Goal: Task Accomplishment & Management: Complete application form

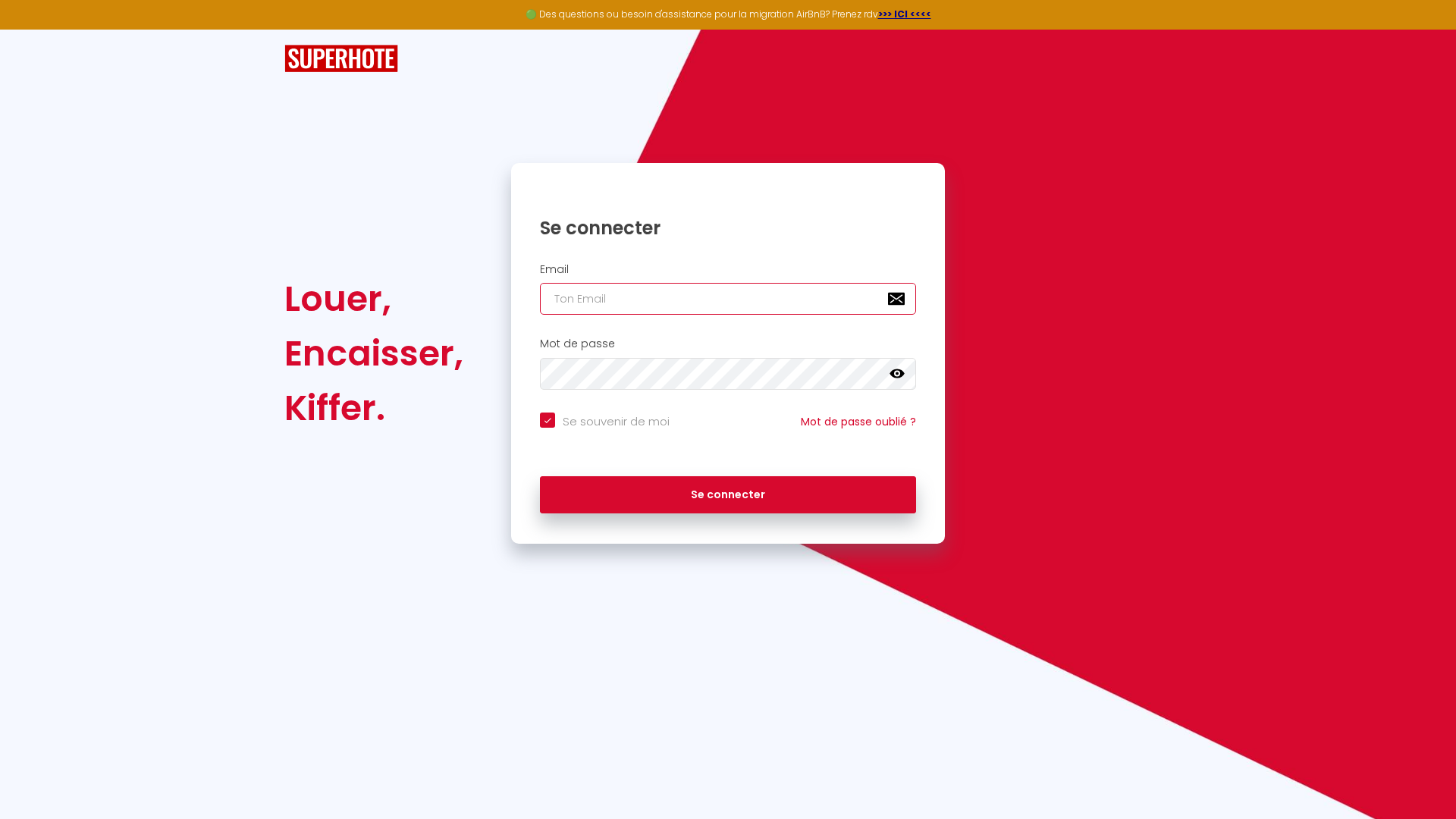
click at [654, 300] on input "email" at bounding box center [728, 298] width 376 height 31
paste input "[PERSON_NAME][EMAIL_ADDRESS][PERSON_NAME][DOMAIN_NAME]"
type input "[PERSON_NAME][EMAIL_ADDRESS][PERSON_NAME][DOMAIN_NAME]"
checkbox input "true"
type input "[PERSON_NAME][EMAIL_ADDRESS][PERSON_NAME][DOMAIN_NAME]"
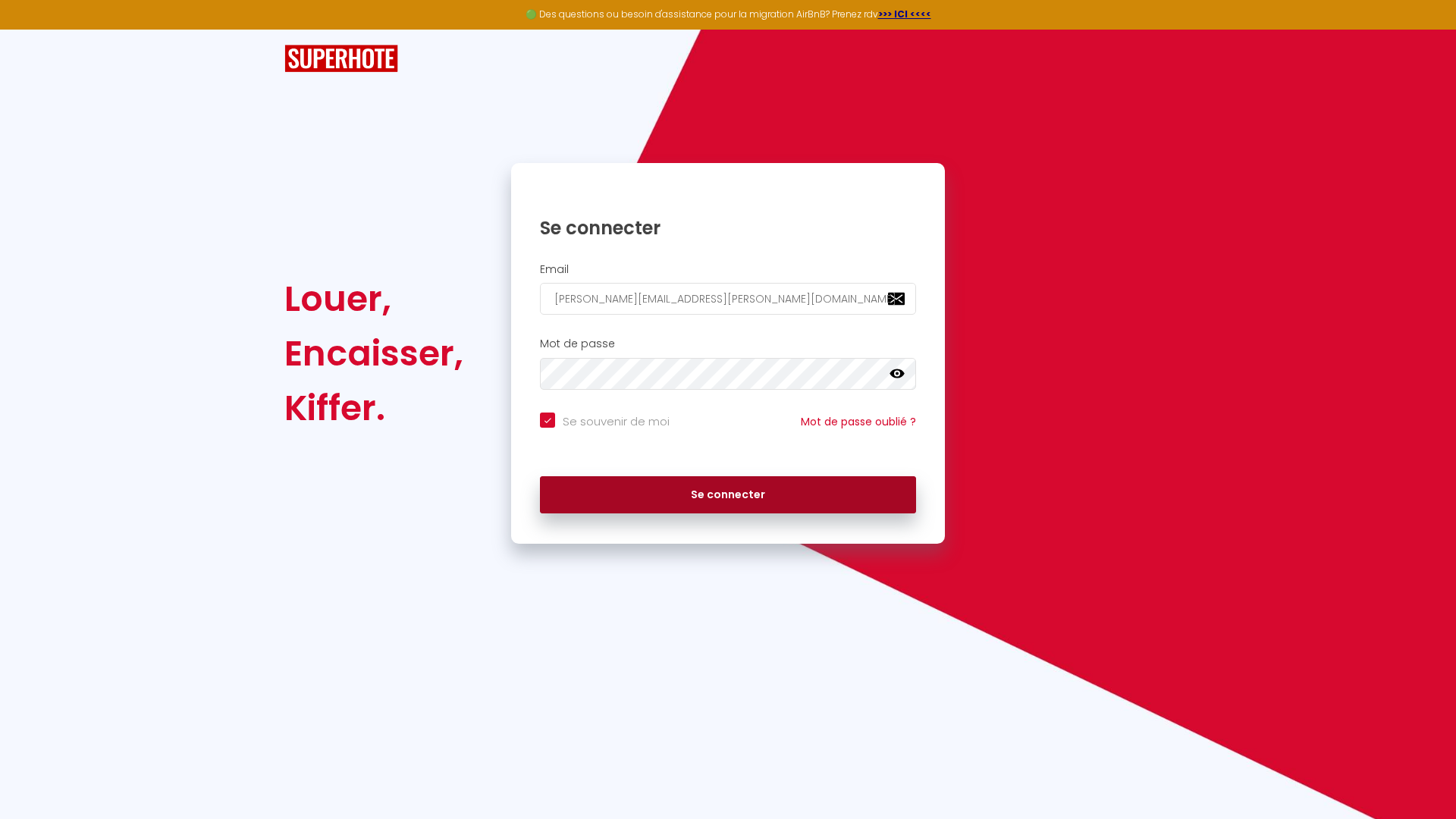
click at [598, 505] on button "Se connecter" at bounding box center [728, 494] width 376 height 38
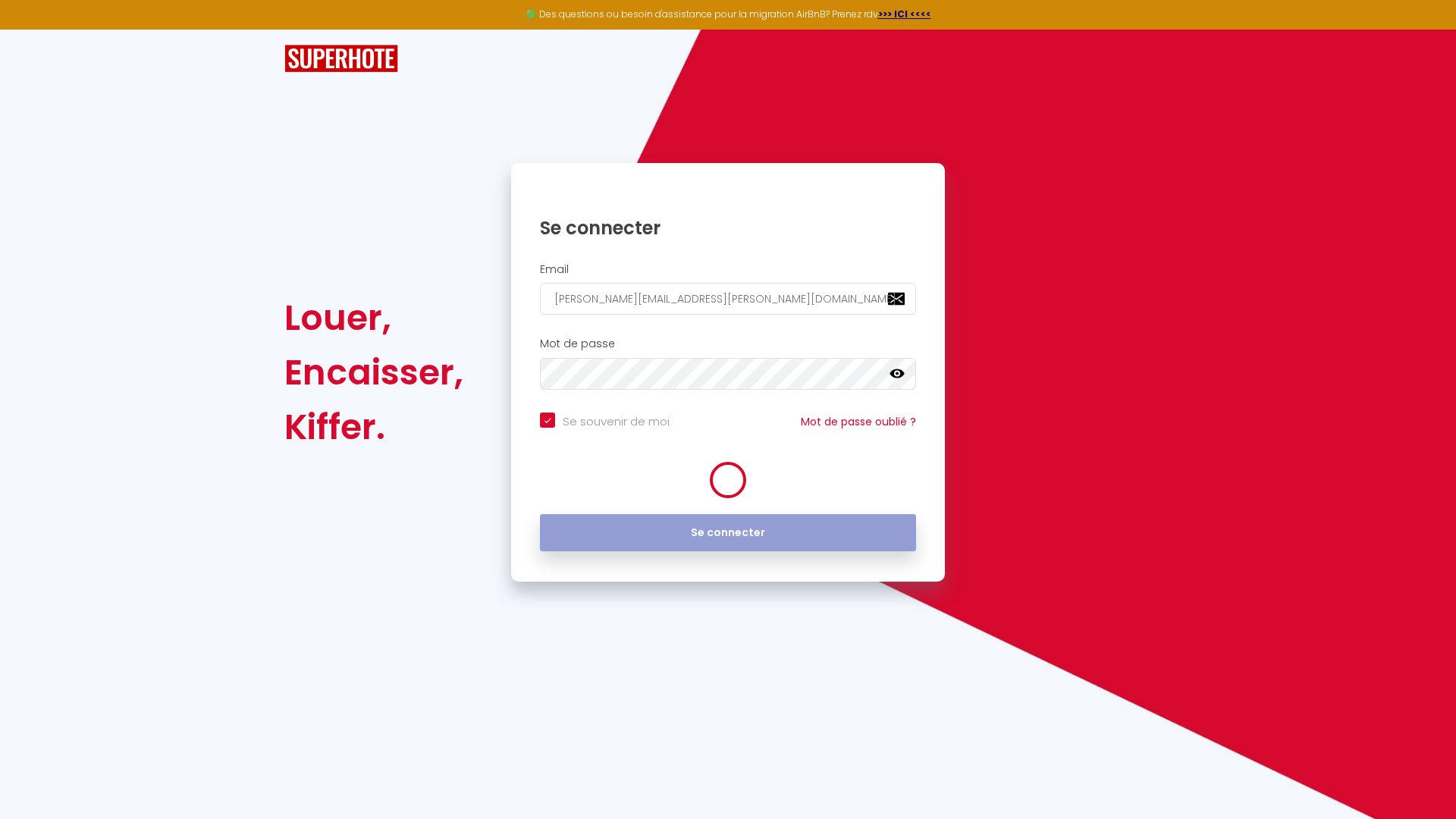
checkbox input "true"
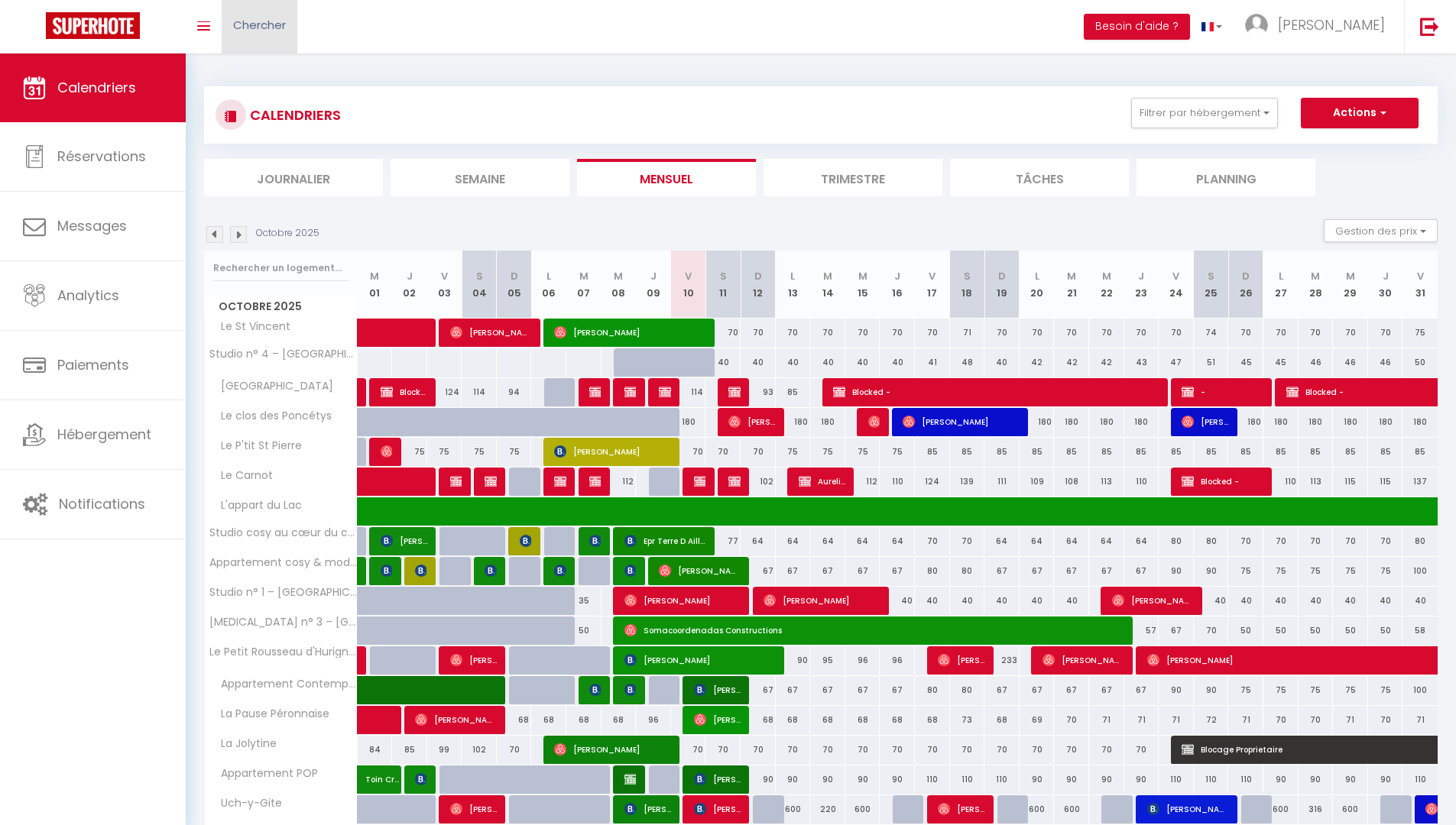
click at [277, 30] on span "Chercher" at bounding box center [259, 25] width 53 height 16
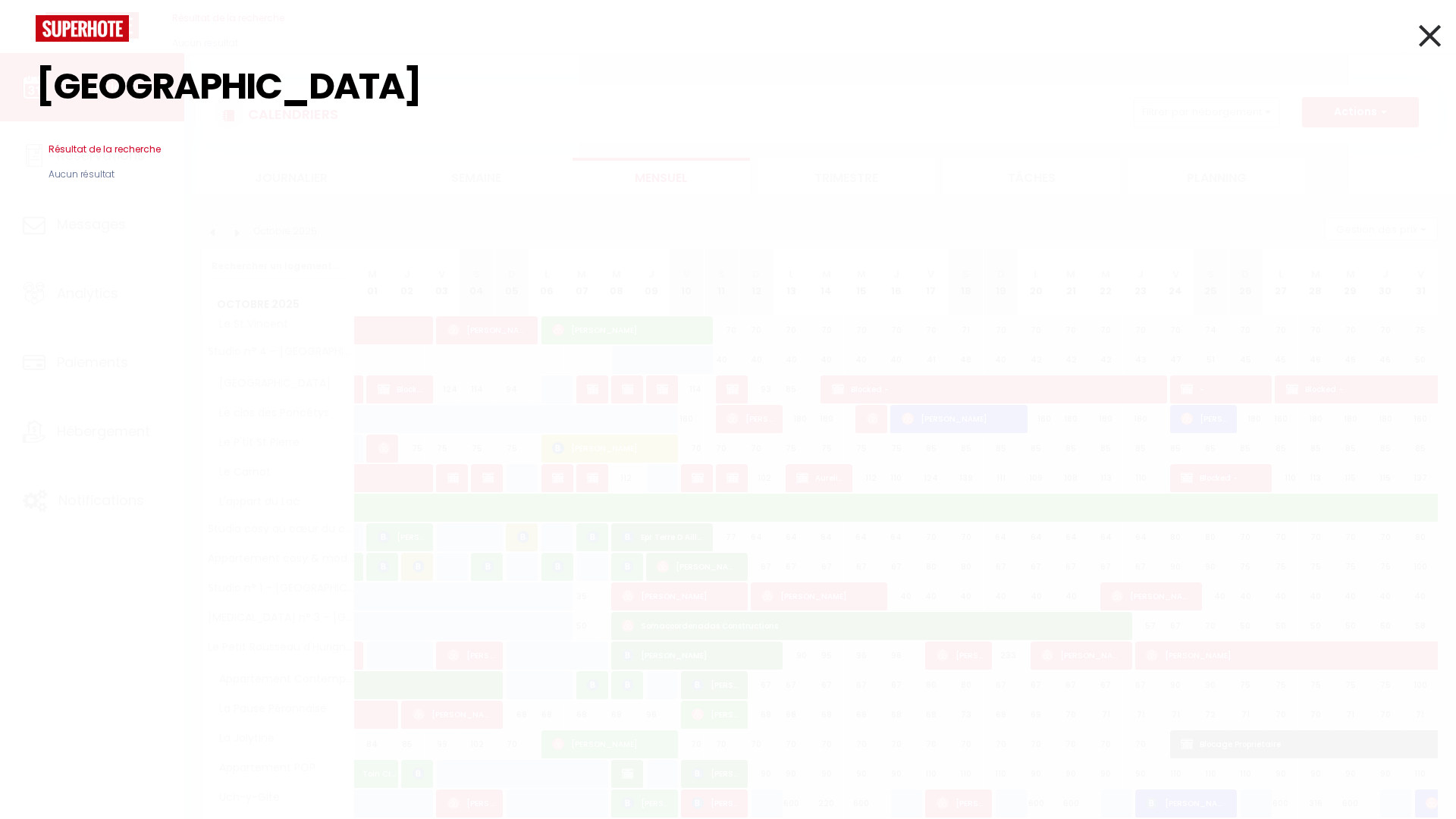
click at [1416, 40] on div at bounding box center [728, 28] width 1408 height 27
click at [1441, 35] on div "LA PREFECTURE Résultat de la recherche Id Appart Voyageur Checkin Checkout Nuit…" at bounding box center [728, 409] width 1456 height 819
click at [151, 96] on input "LA PREFECTURE" at bounding box center [728, 86] width 1385 height 90
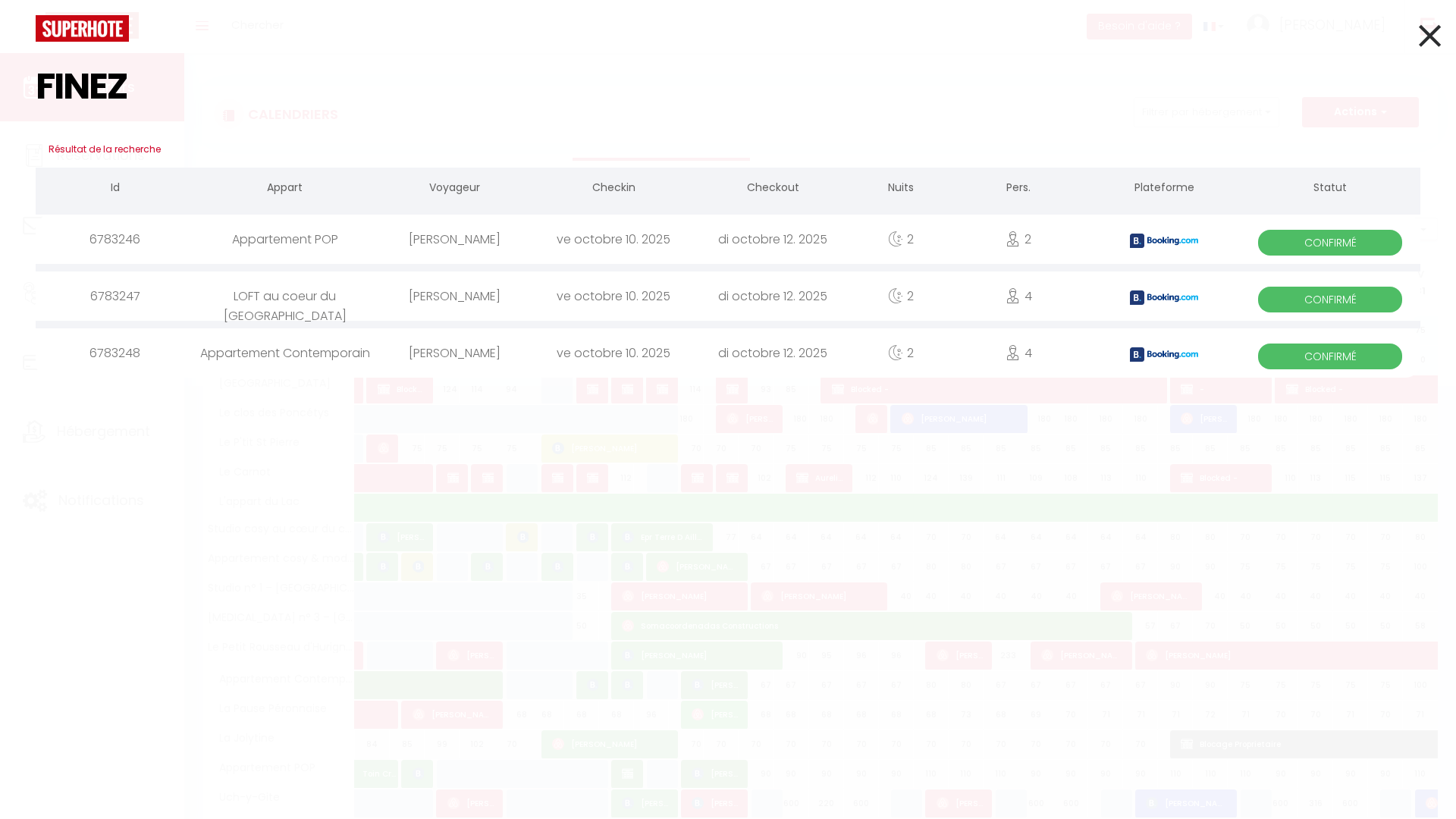
type input "FINEZ"
click at [1013, 245] on icon at bounding box center [1013, 239] width 15 height 15
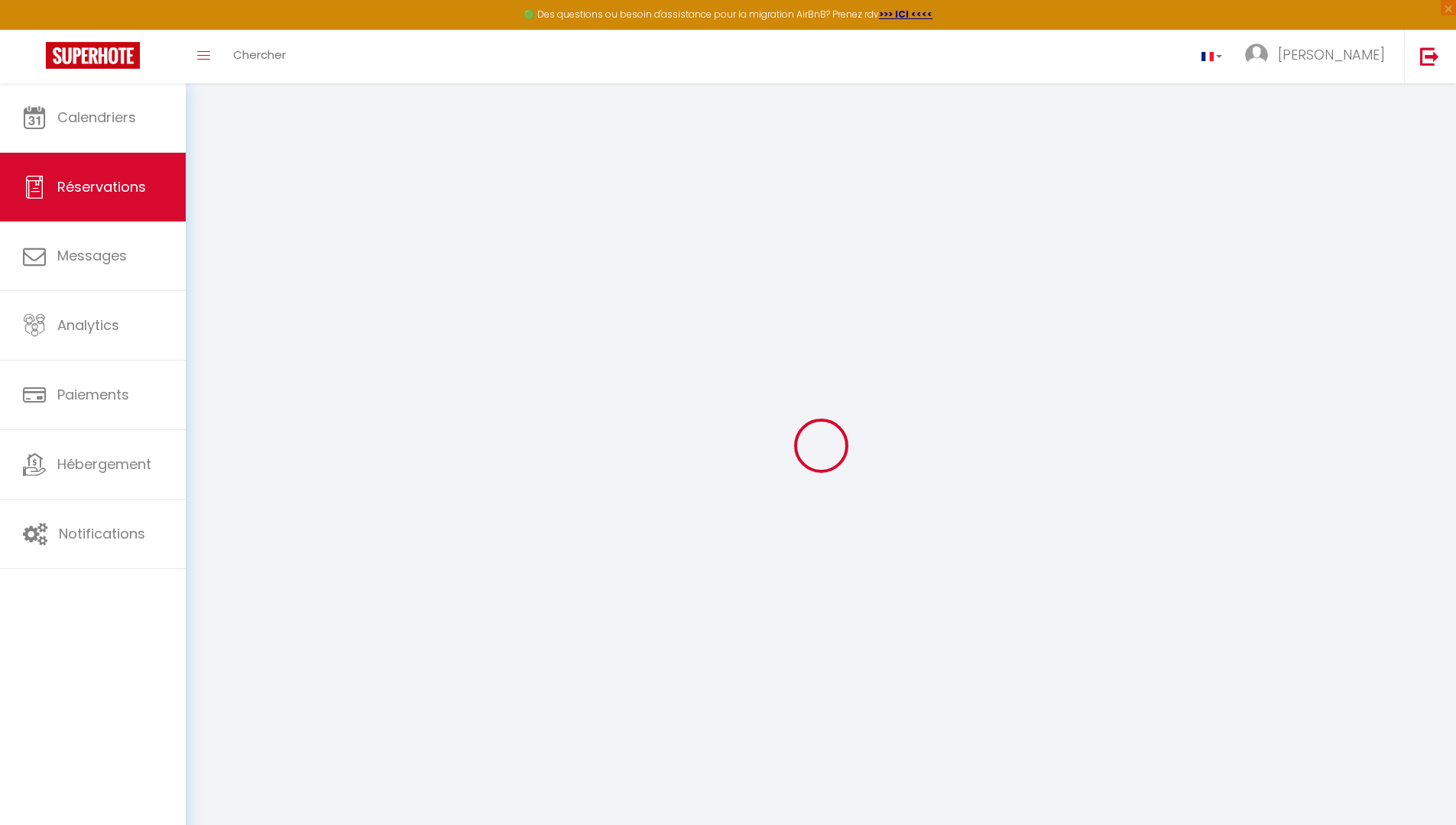
select select
checkbox input "false"
select select
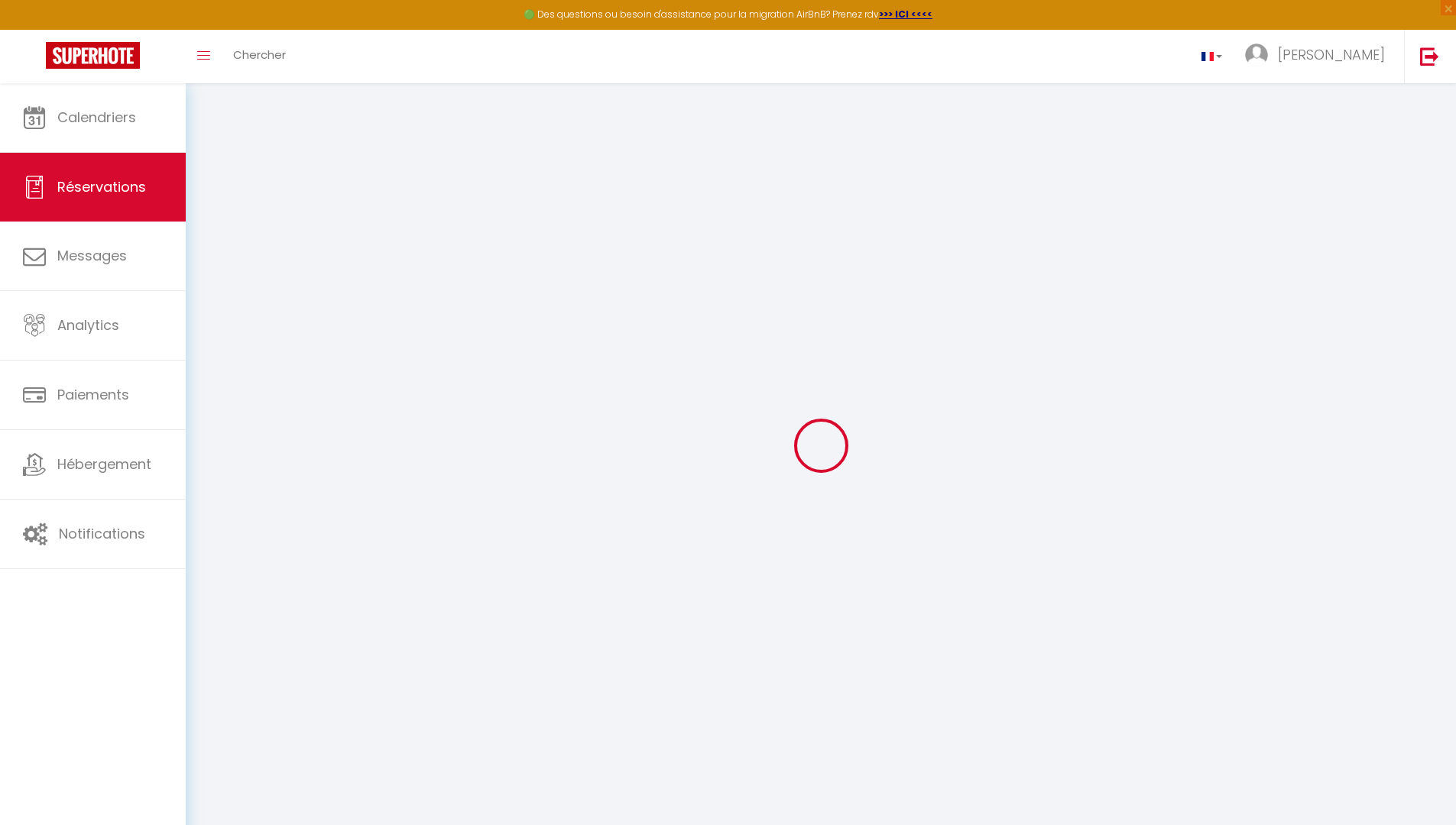
checkbox input "false"
select select
checkbox input "false"
type textarea "** THIS RESERVATION HAS BEEN PRE-PAID ** Reservation has a cancellation grace p…"
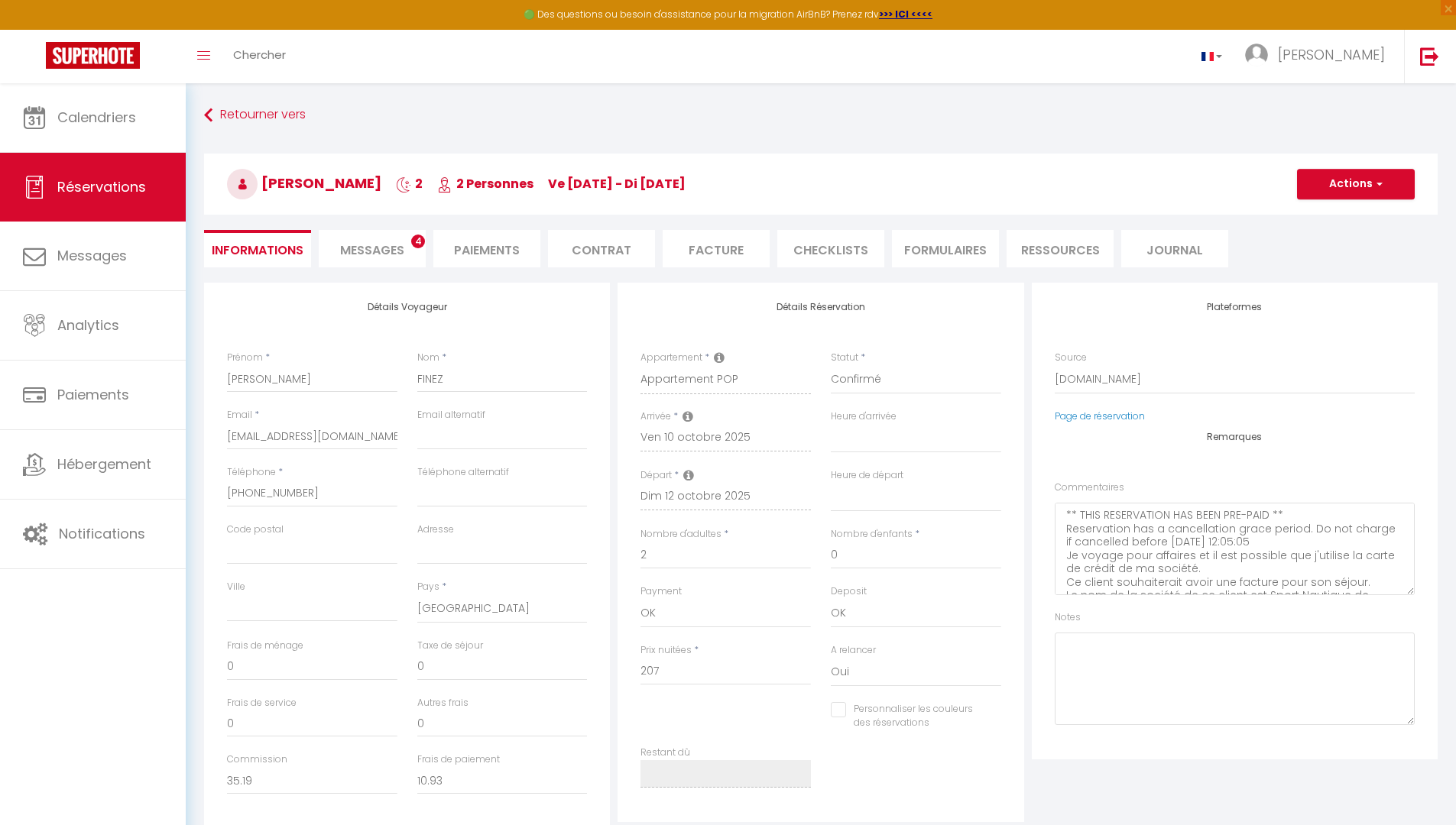
type input "9.41"
select select
checkbox input "false"
select select
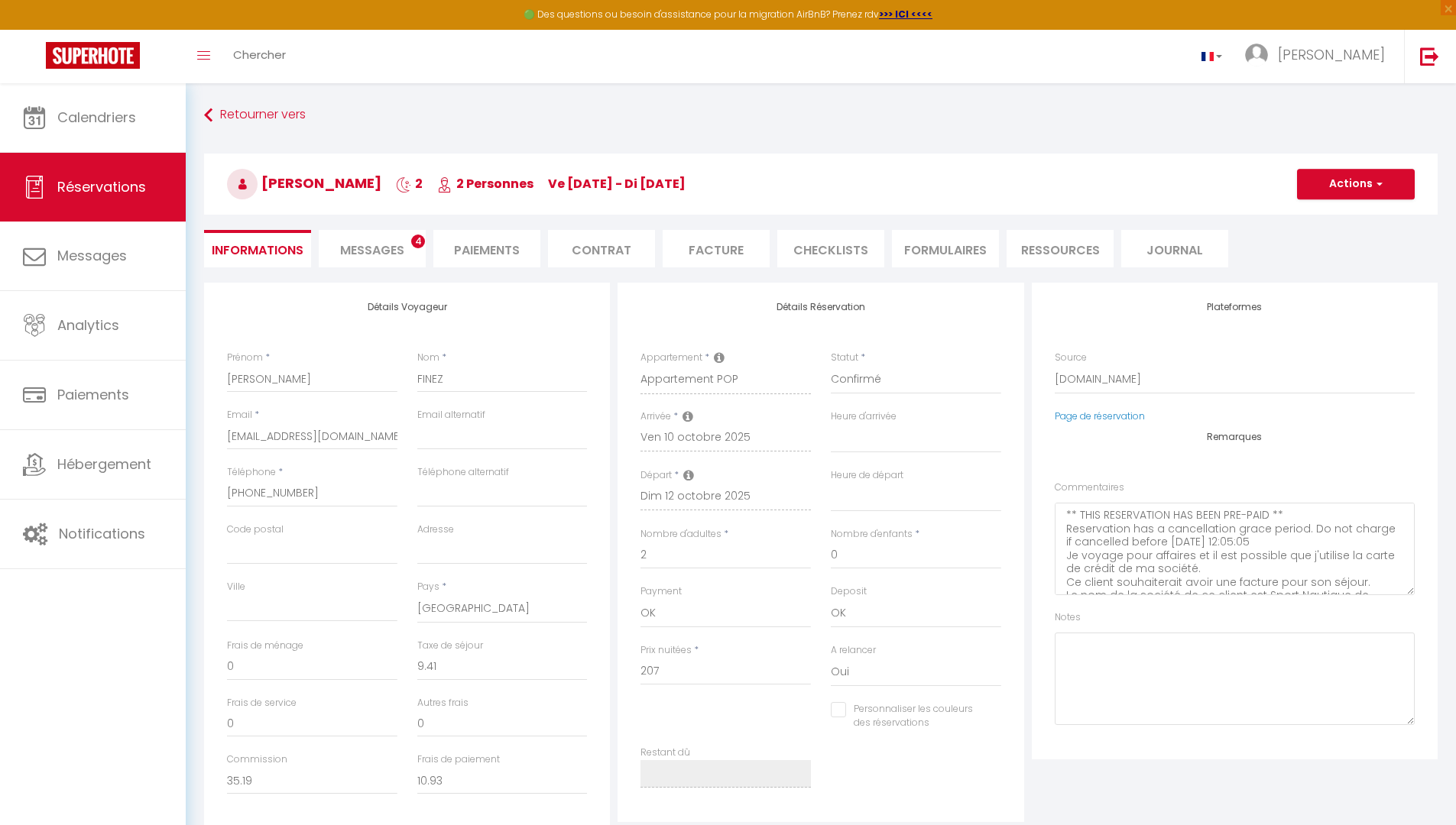
select select
click at [113, 177] on span "Réservations" at bounding box center [101, 186] width 89 height 19
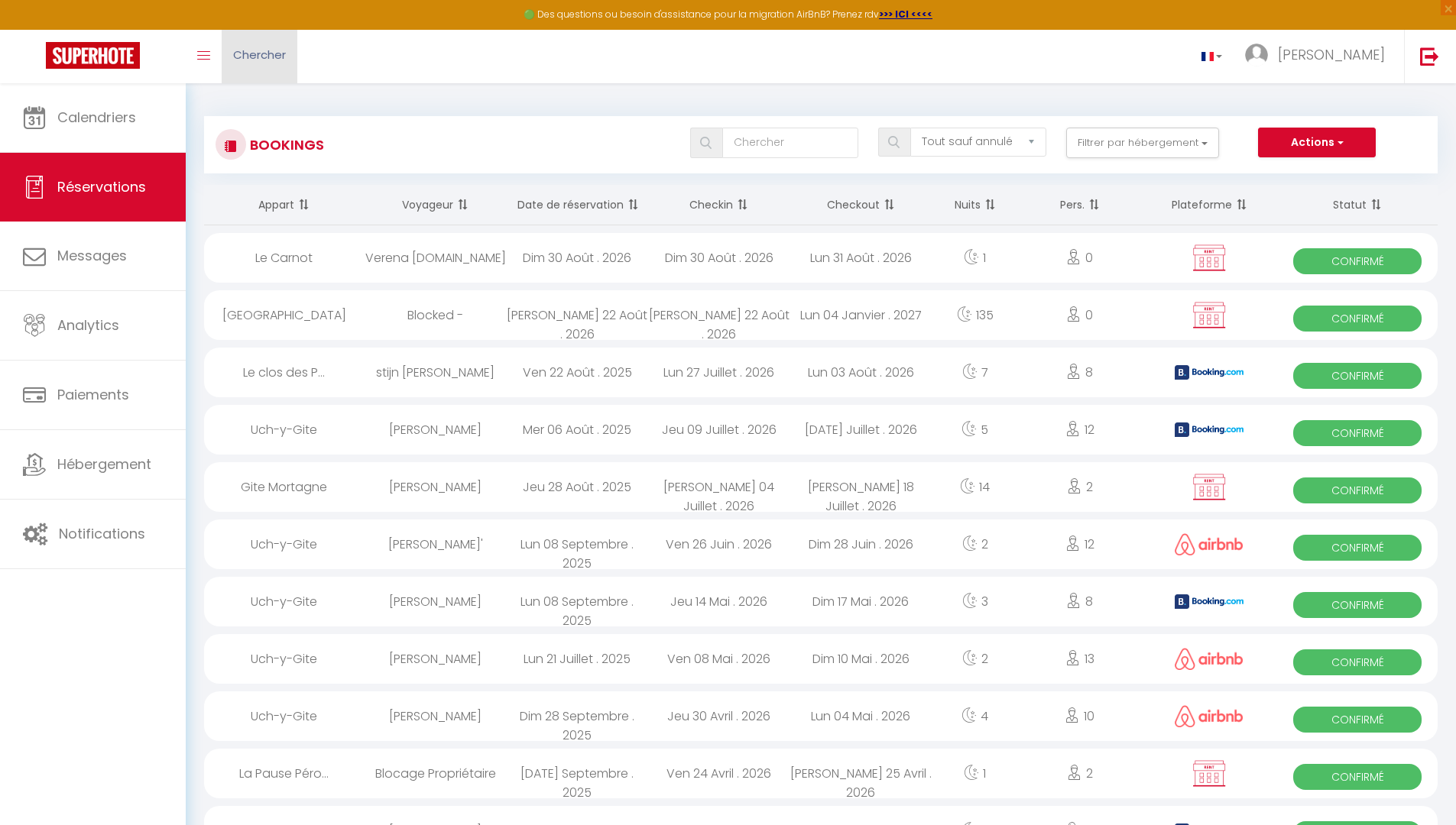
click at [292, 66] on link "Chercher" at bounding box center [259, 56] width 76 height 53
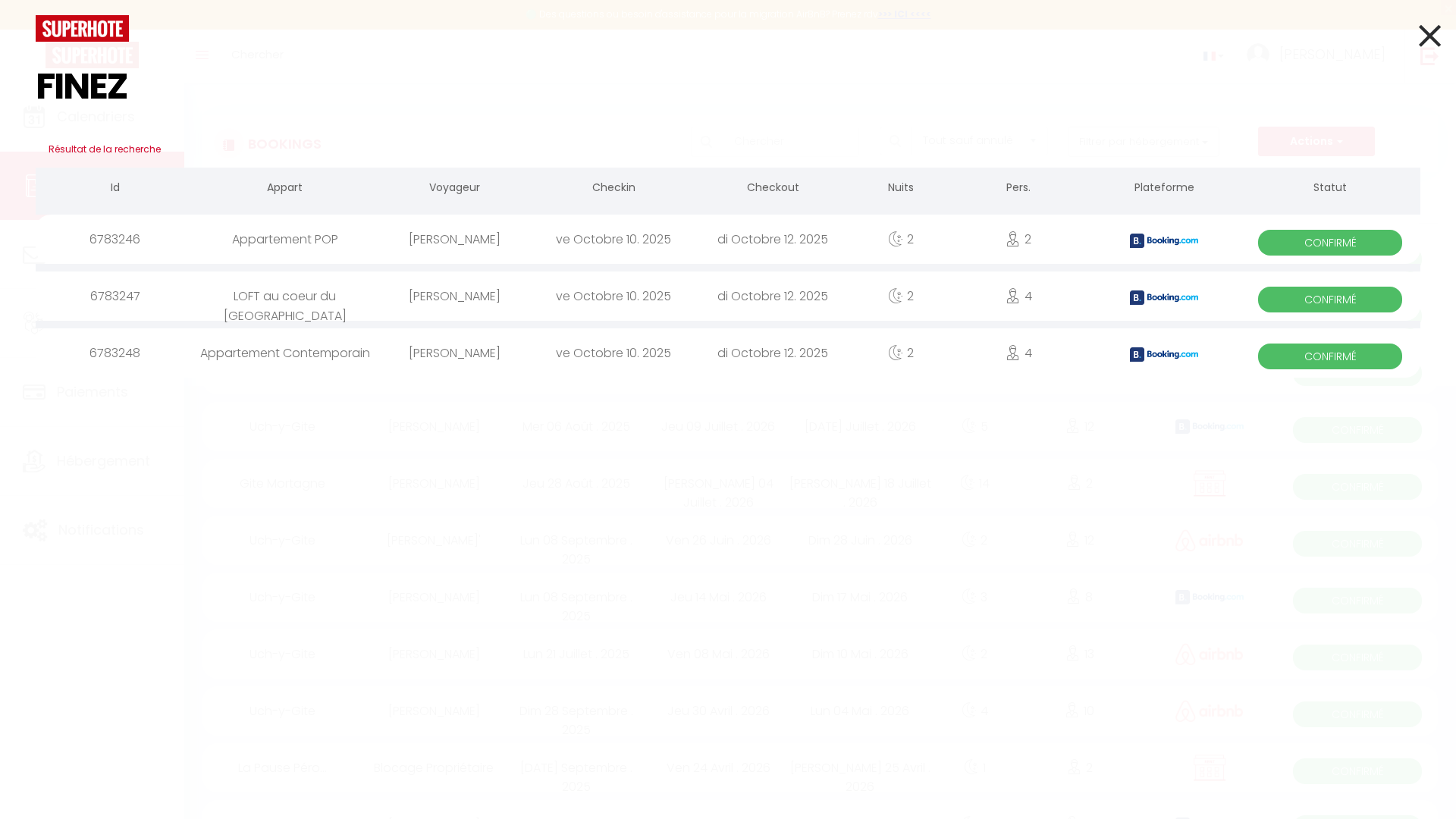
type input "FINEZ"
click at [550, 295] on div "ve Octobre 10. 2025" at bounding box center [612, 296] width 159 height 49
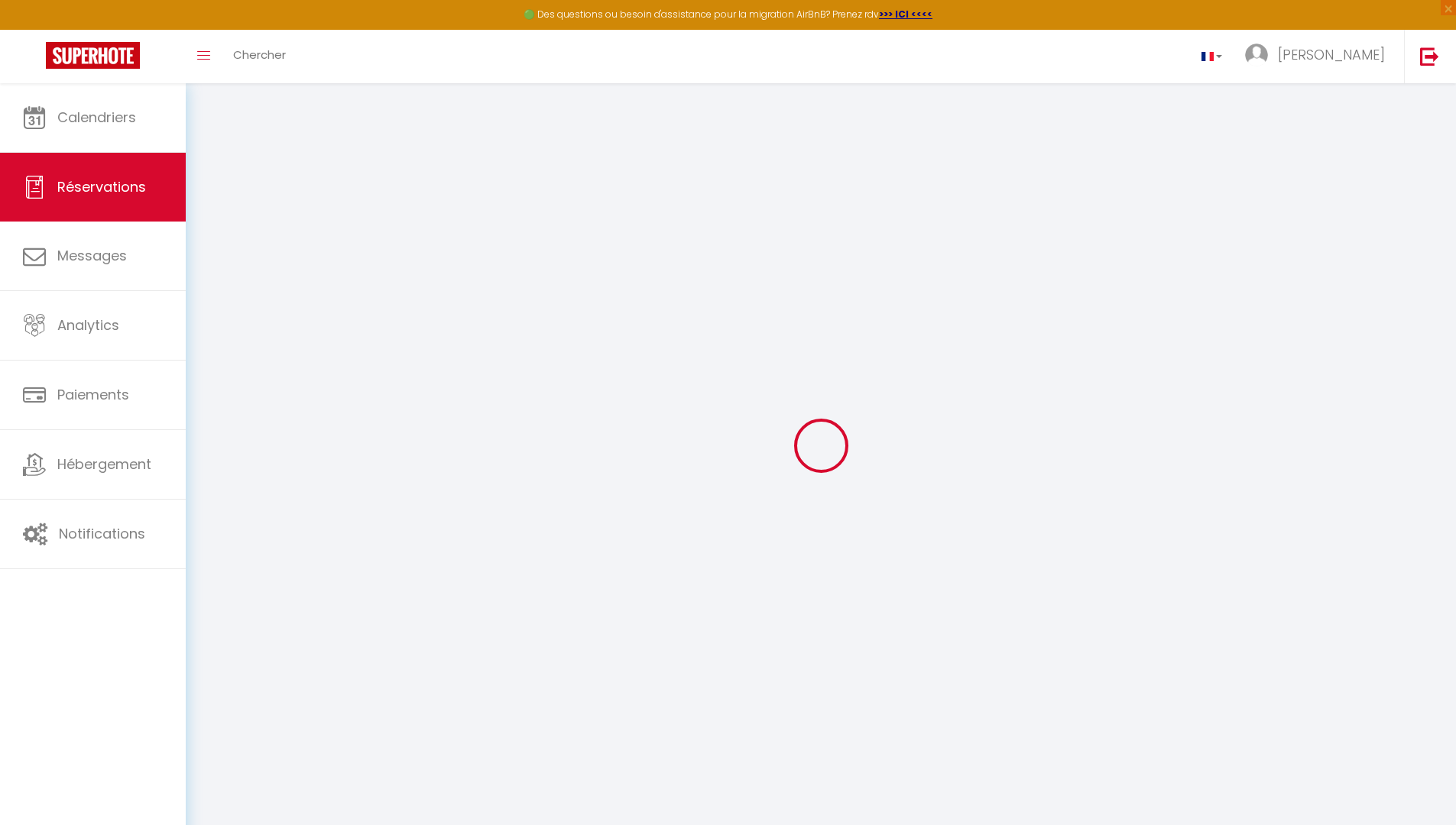
type input "[PERSON_NAME]"
type input "FINEZ"
type input "[EMAIL_ADDRESS][DOMAIN_NAME]"
type input "nicolas.finez.snb@gmail.com"
type input "[PHONE_NUMBER]"
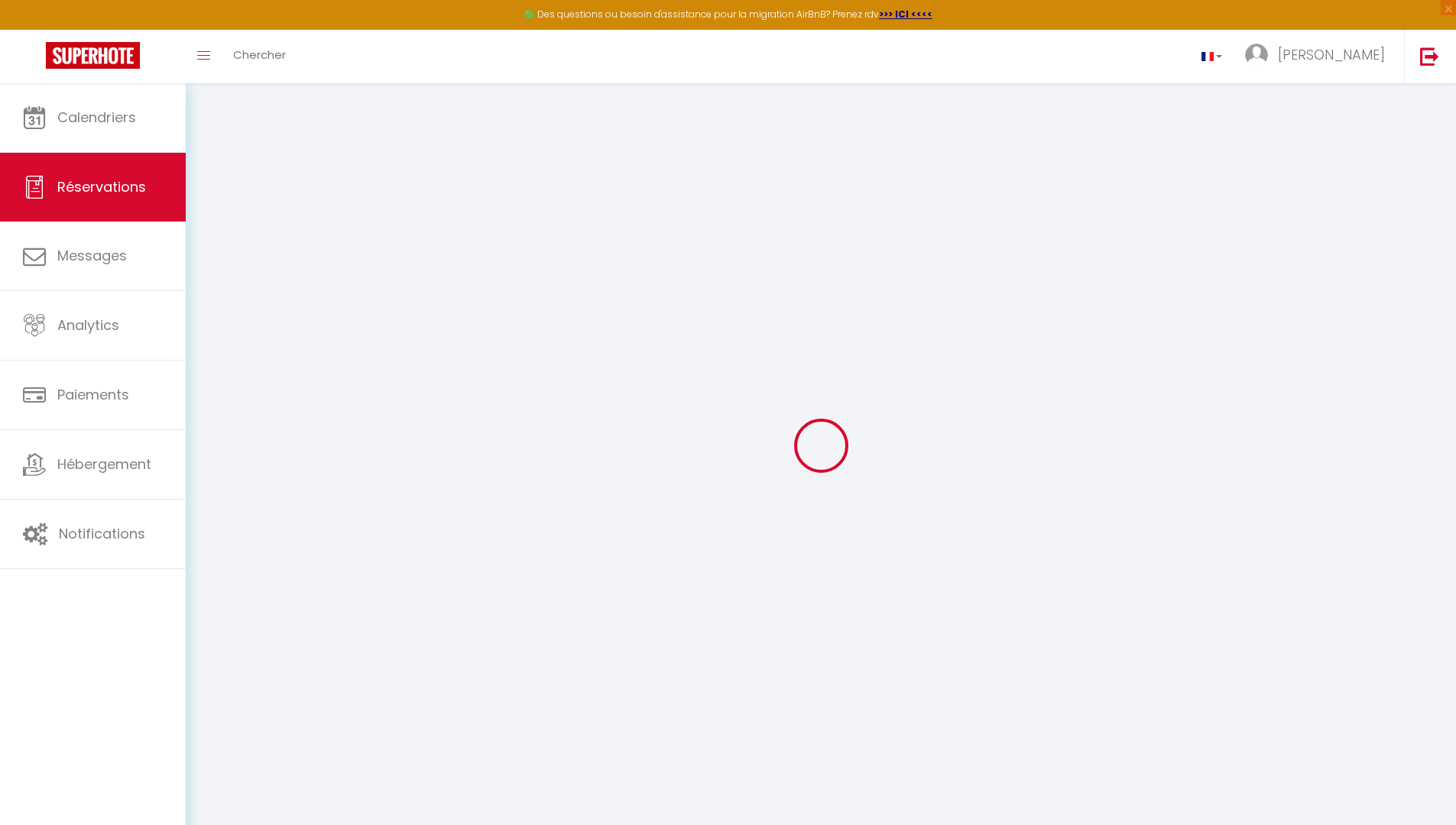
type input "[PHONE_NUMBER]"
select select "FR"
type input "48.28"
type input "10.93"
select select "5355"
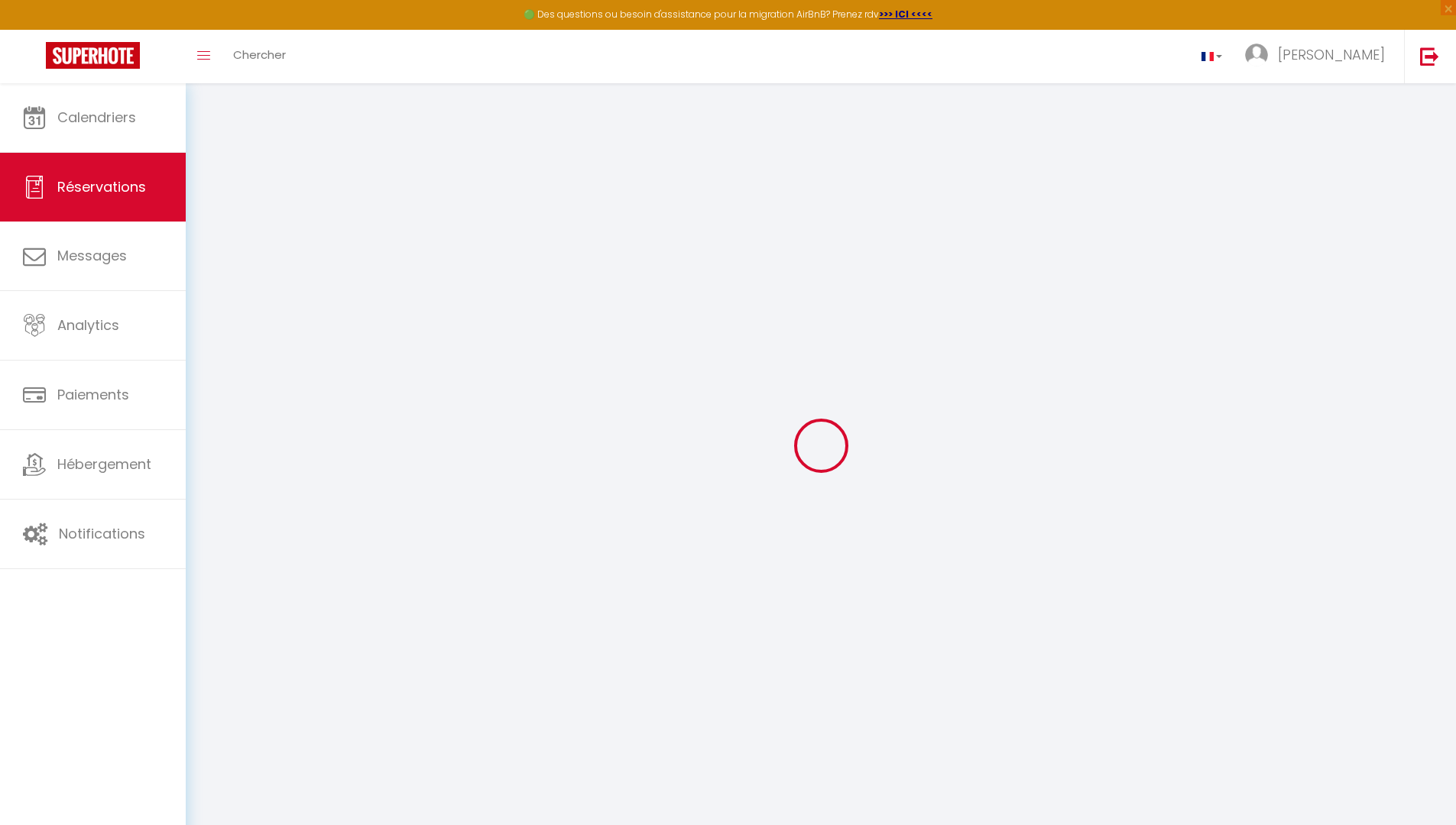
select select "1"
select select
type input "4"
select select "12"
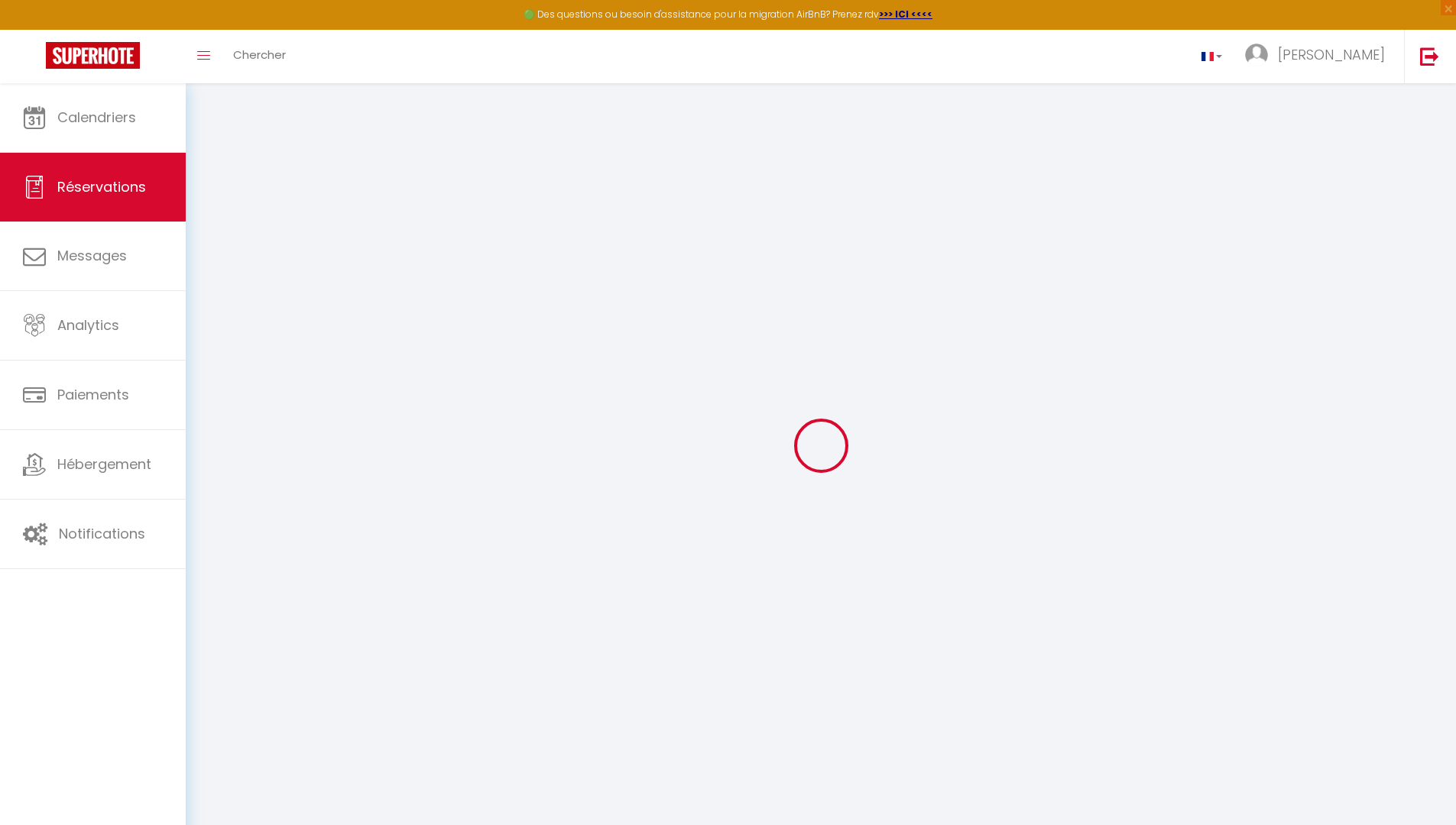
select select "15"
type input "284"
checkbox input "false"
select select "2"
type input "0"
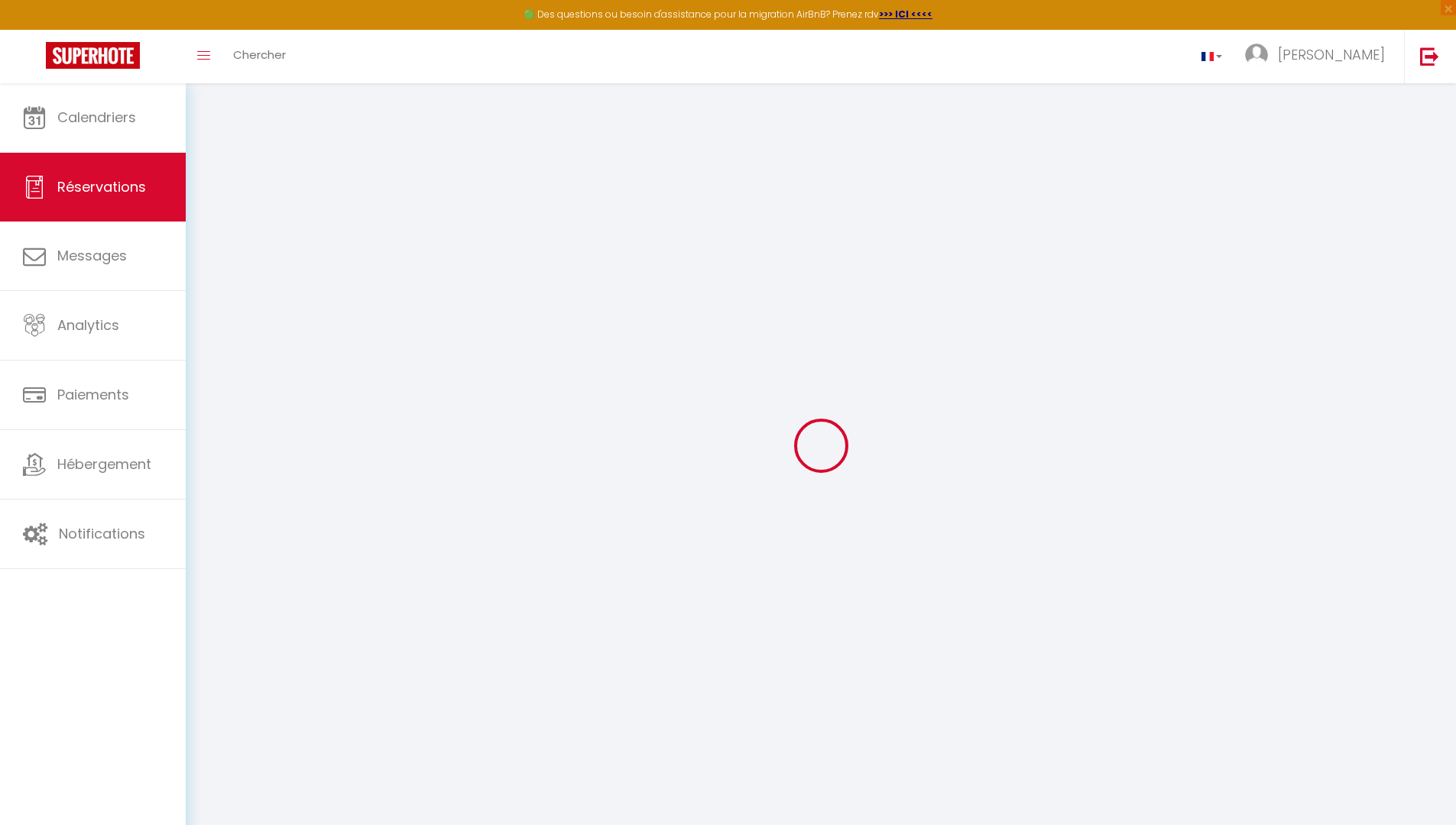
type input "0"
select select
checkbox input "false"
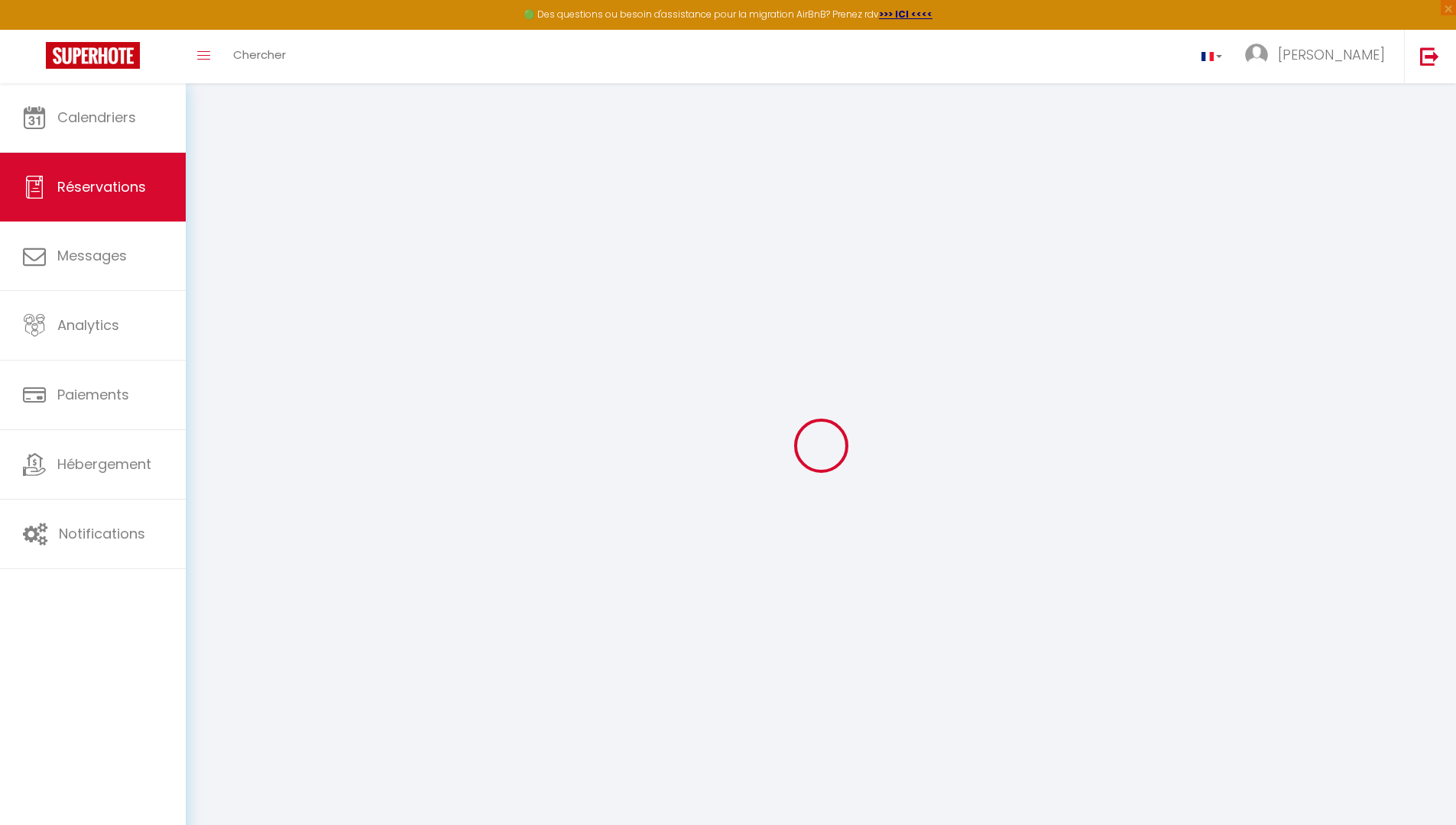
select select
checkbox input "false"
select select
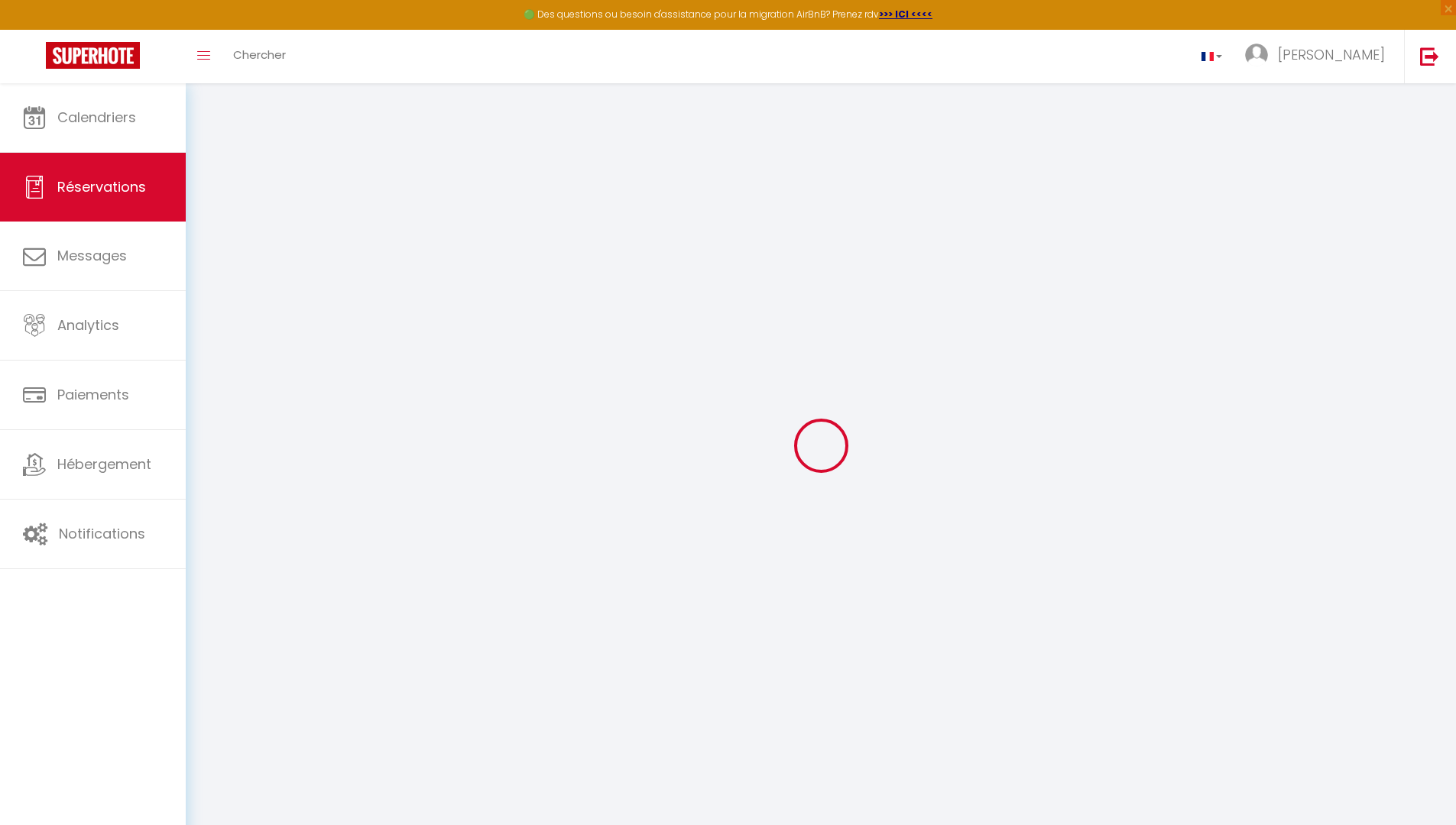
checkbox input "false"
select select
checkbox input "false"
type textarea "** THIS RESERVATION HAS BEEN PRE-PAID ** Reservation has a cancellation grace p…"
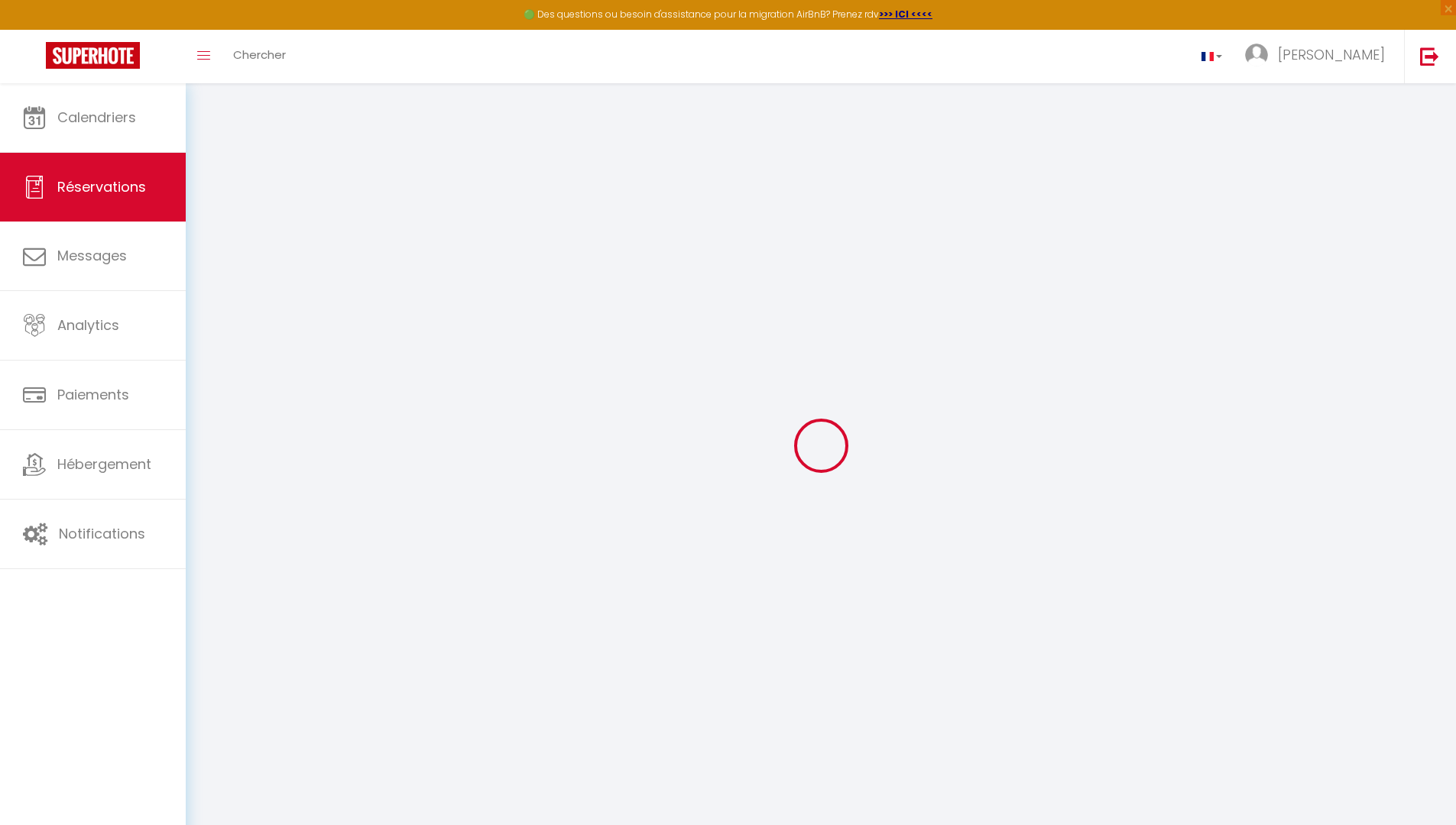
type input "12.91"
select select
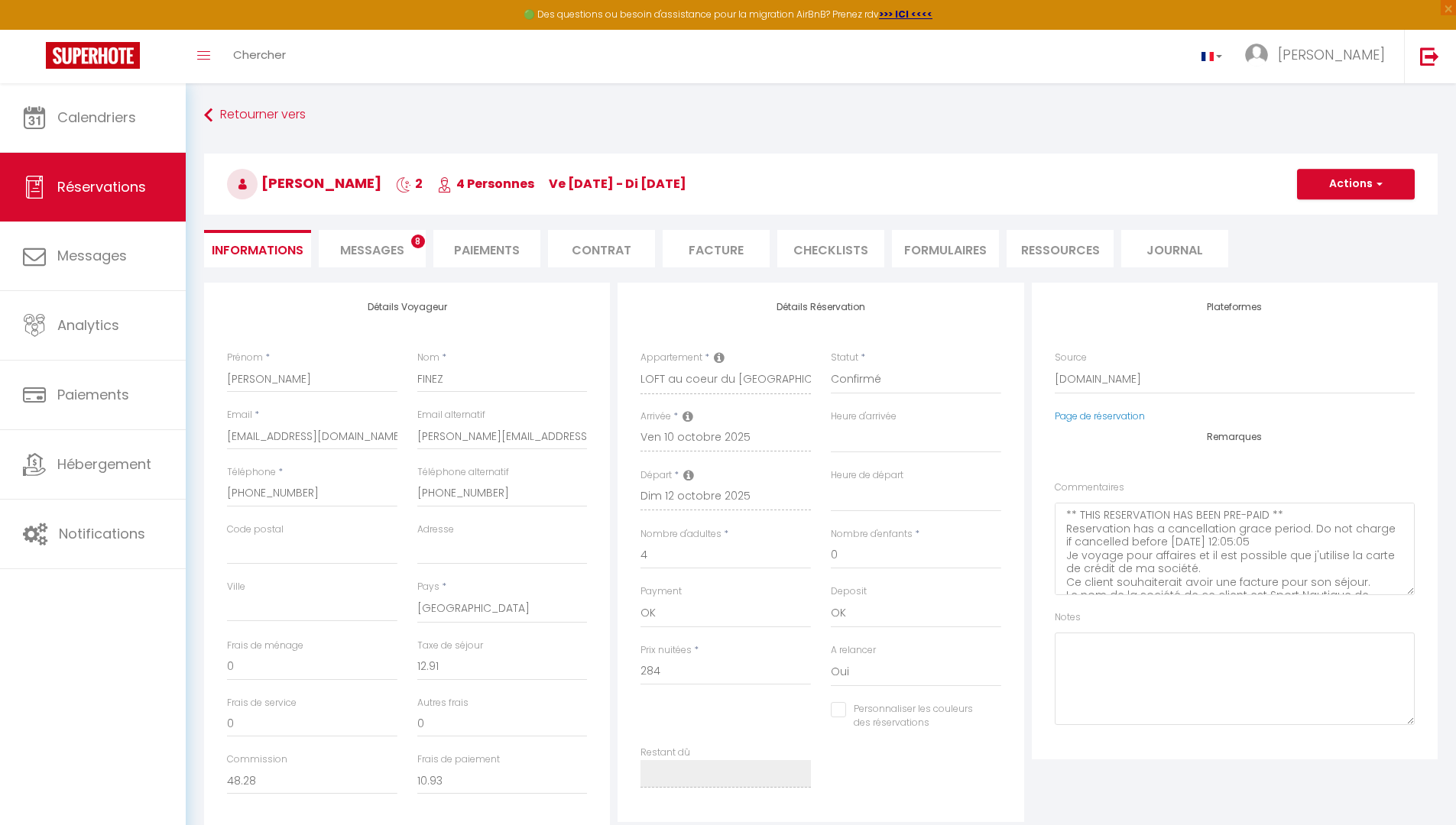
checkbox input "false"
select select "17:00"
select select "11:30"
click at [265, 49] on span "Chercher" at bounding box center [259, 54] width 53 height 16
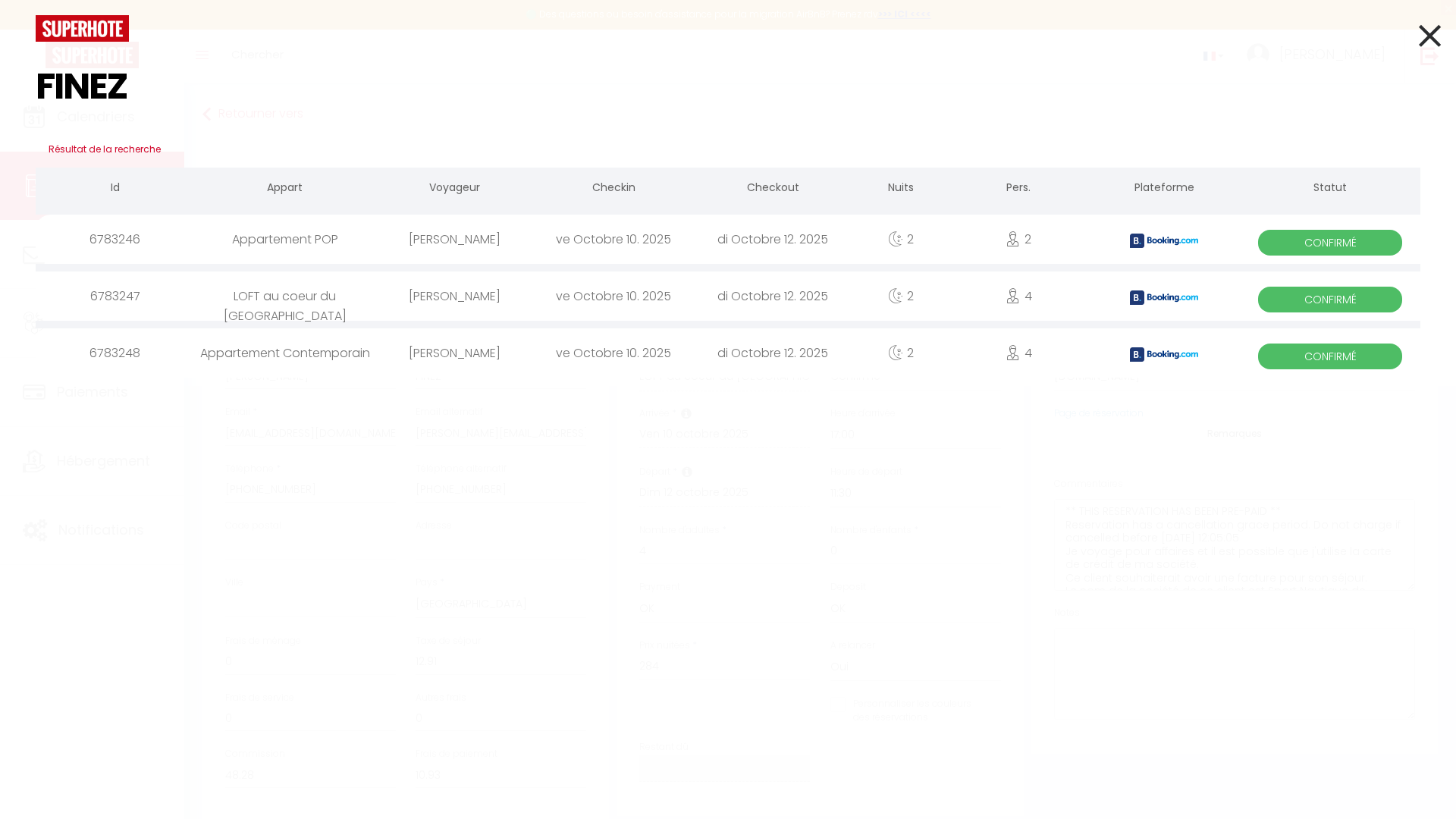
type input "FINEZ"
click at [615, 368] on div "ve Octobre 10. 2025" at bounding box center [612, 353] width 159 height 49
checkbox input "false"
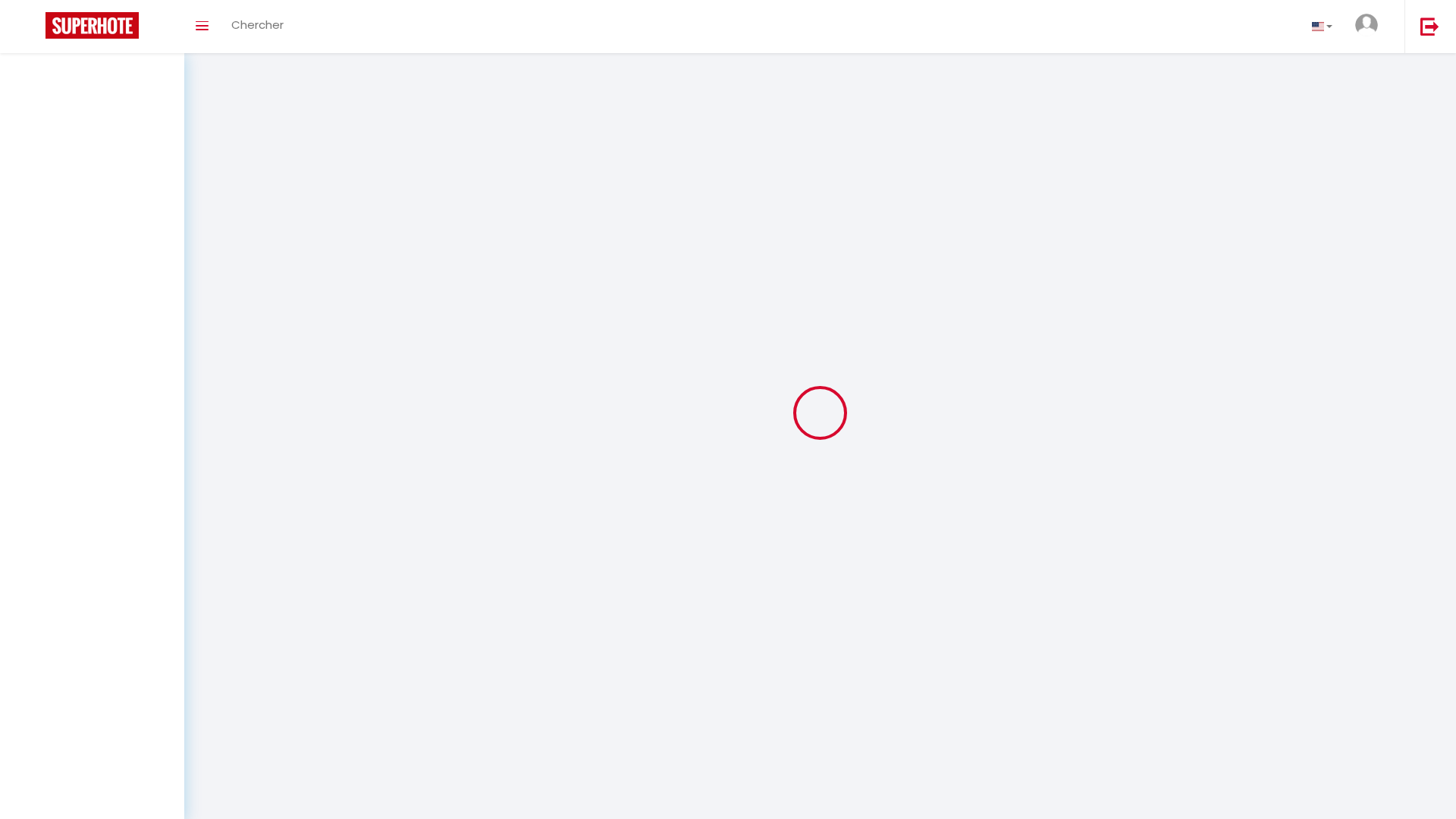
select select
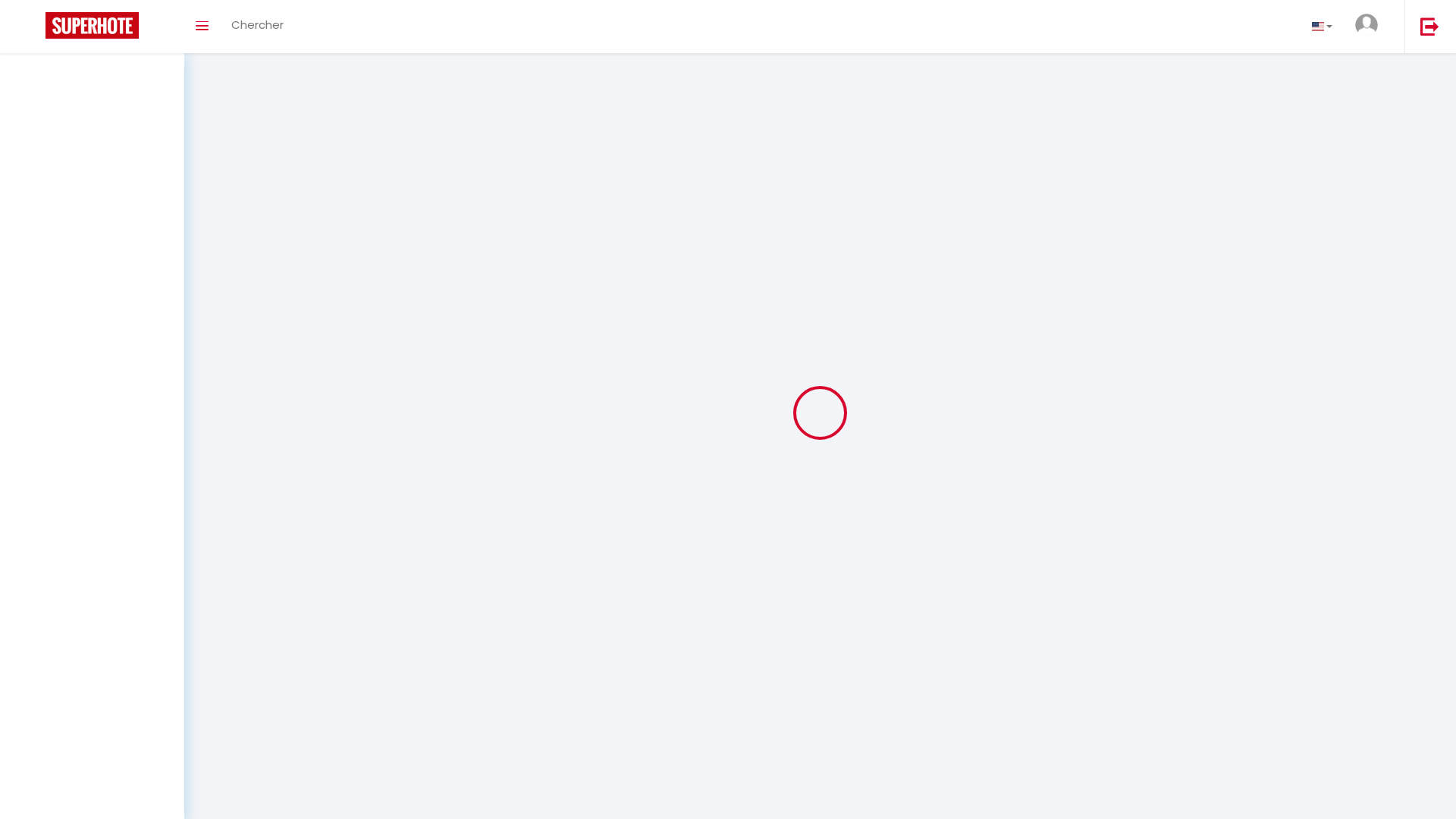
select select
checkbox input "false"
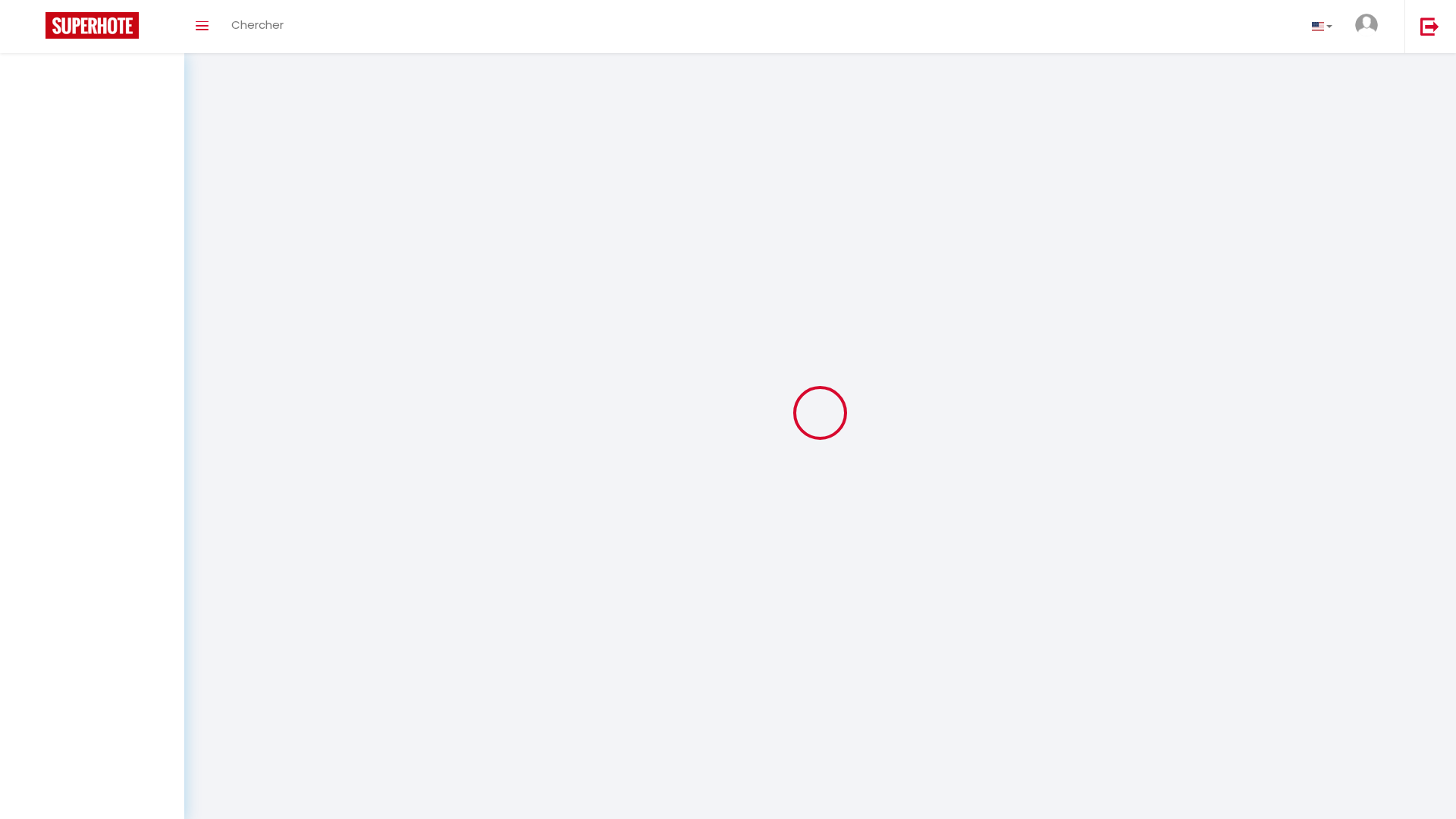
select select
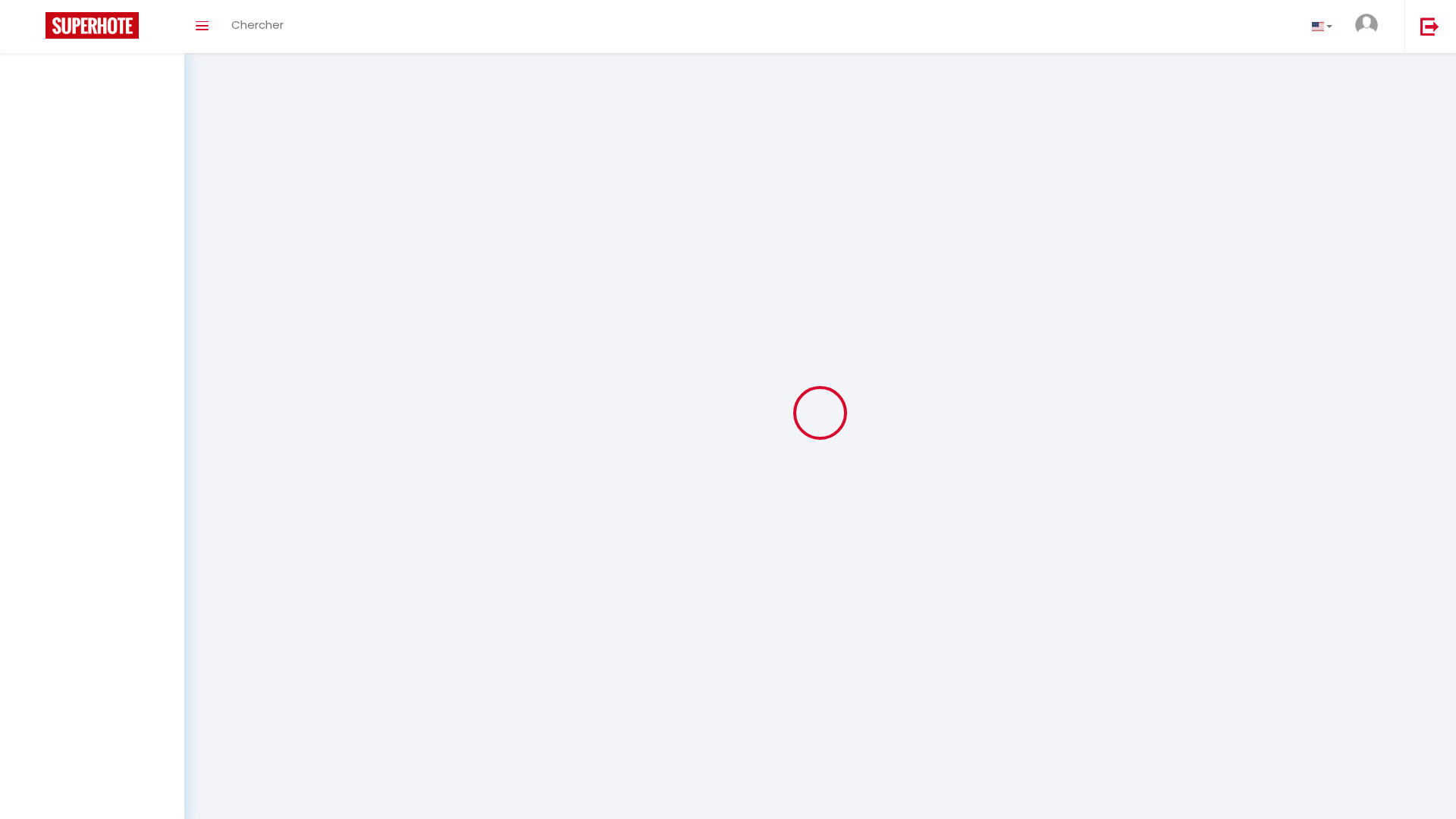
select select
checkbox input "false"
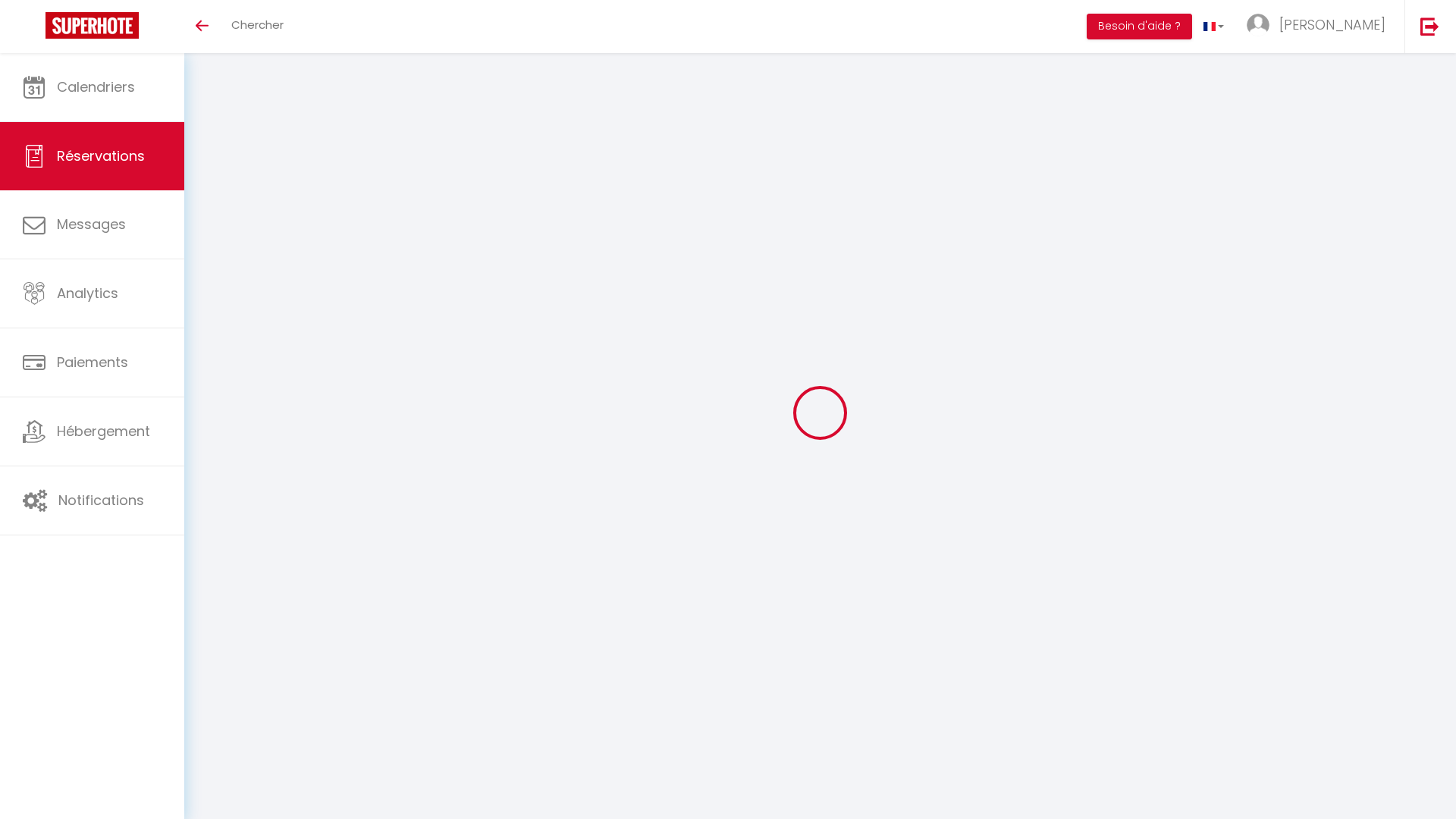
select select
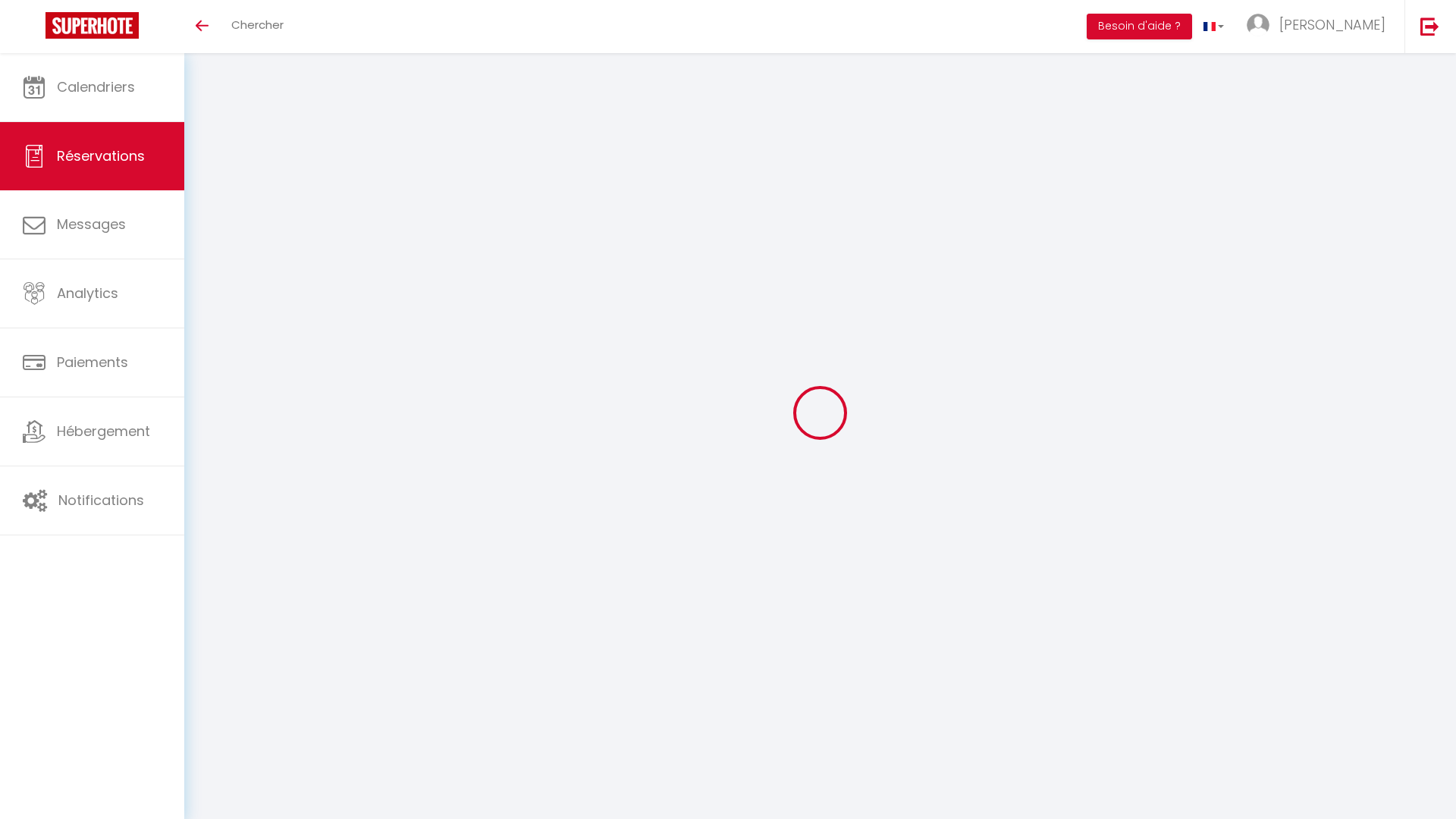
select select
checkbox input "false"
select select
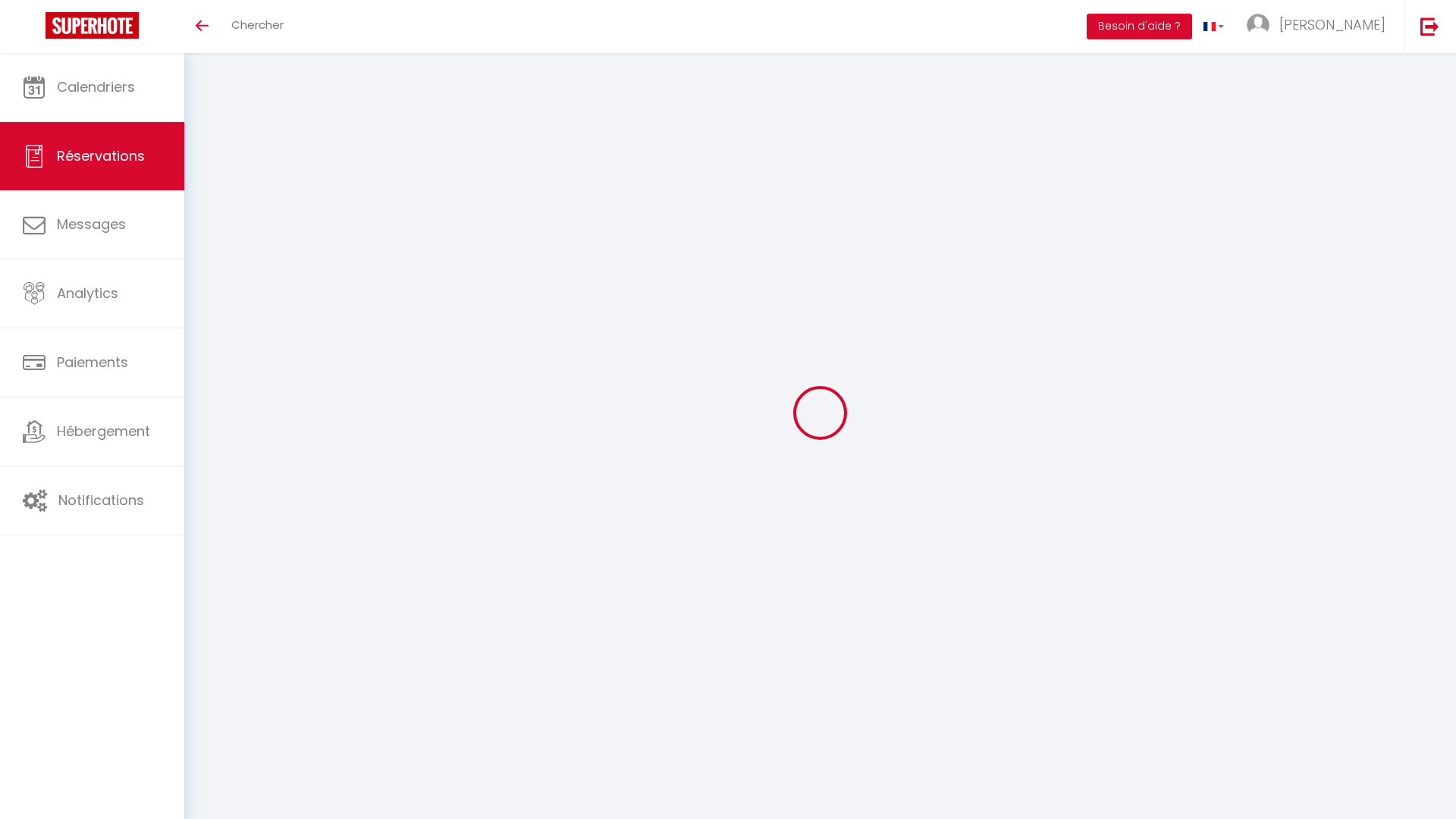
select select
checkbox input "false"
select select
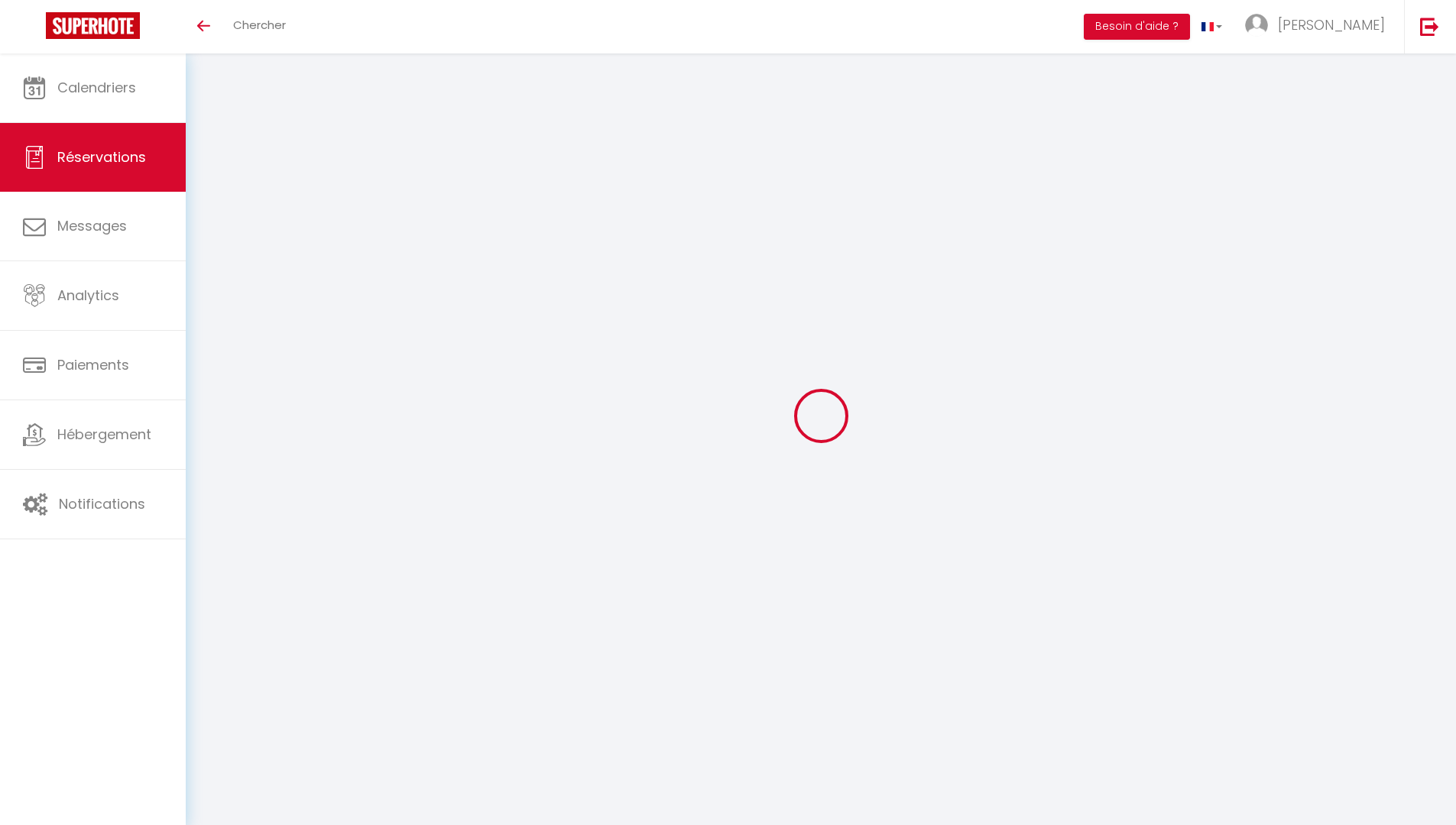
type input "[PERSON_NAME]"
type input "FINEZ"
type input "[EMAIL_ADDRESS][DOMAIN_NAME]"
type input "[PHONE_NUMBER]"
select select "FR"
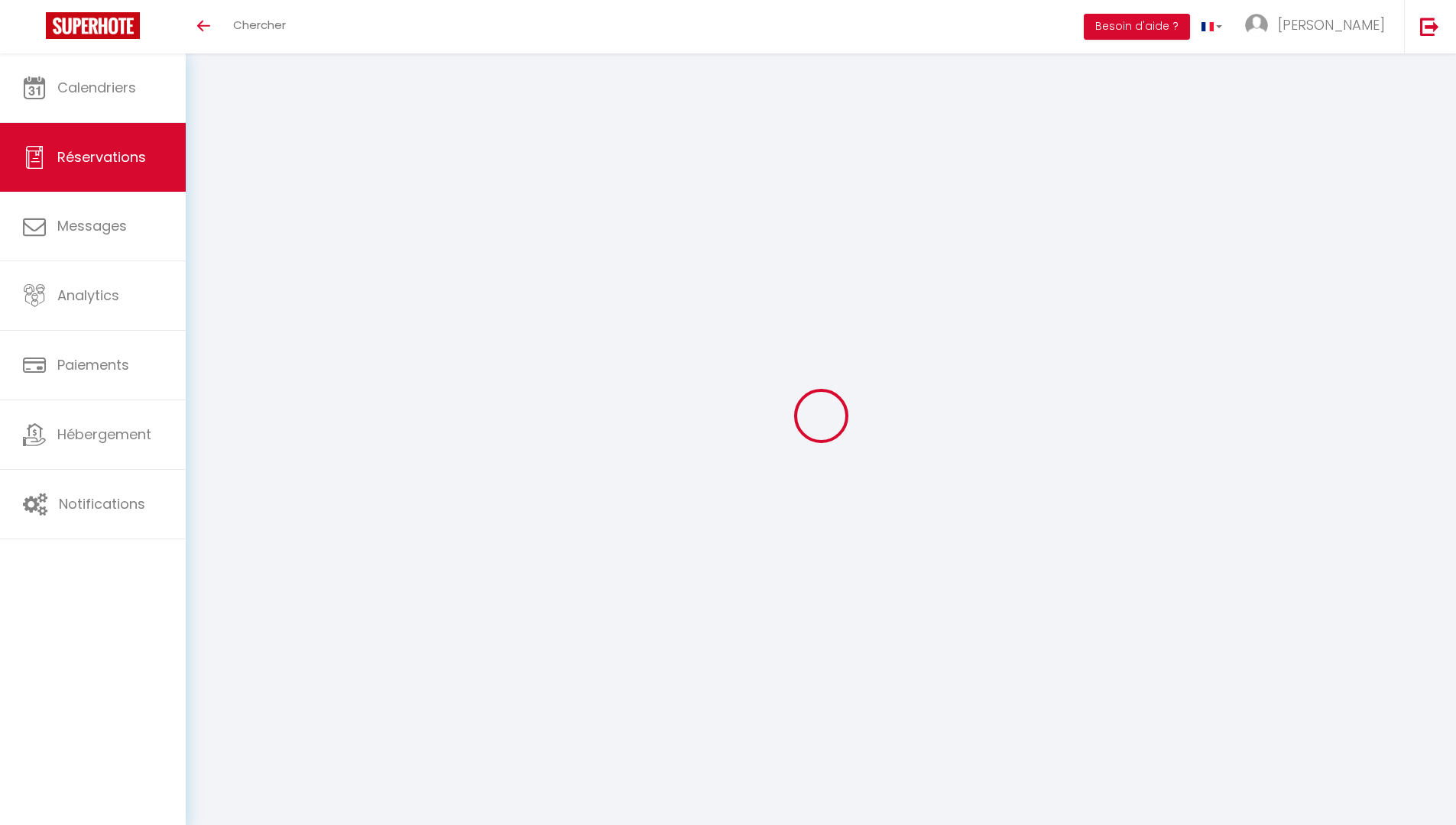
type input "43.45"
type input "10.93"
select select "5021"
select select "1"
select select
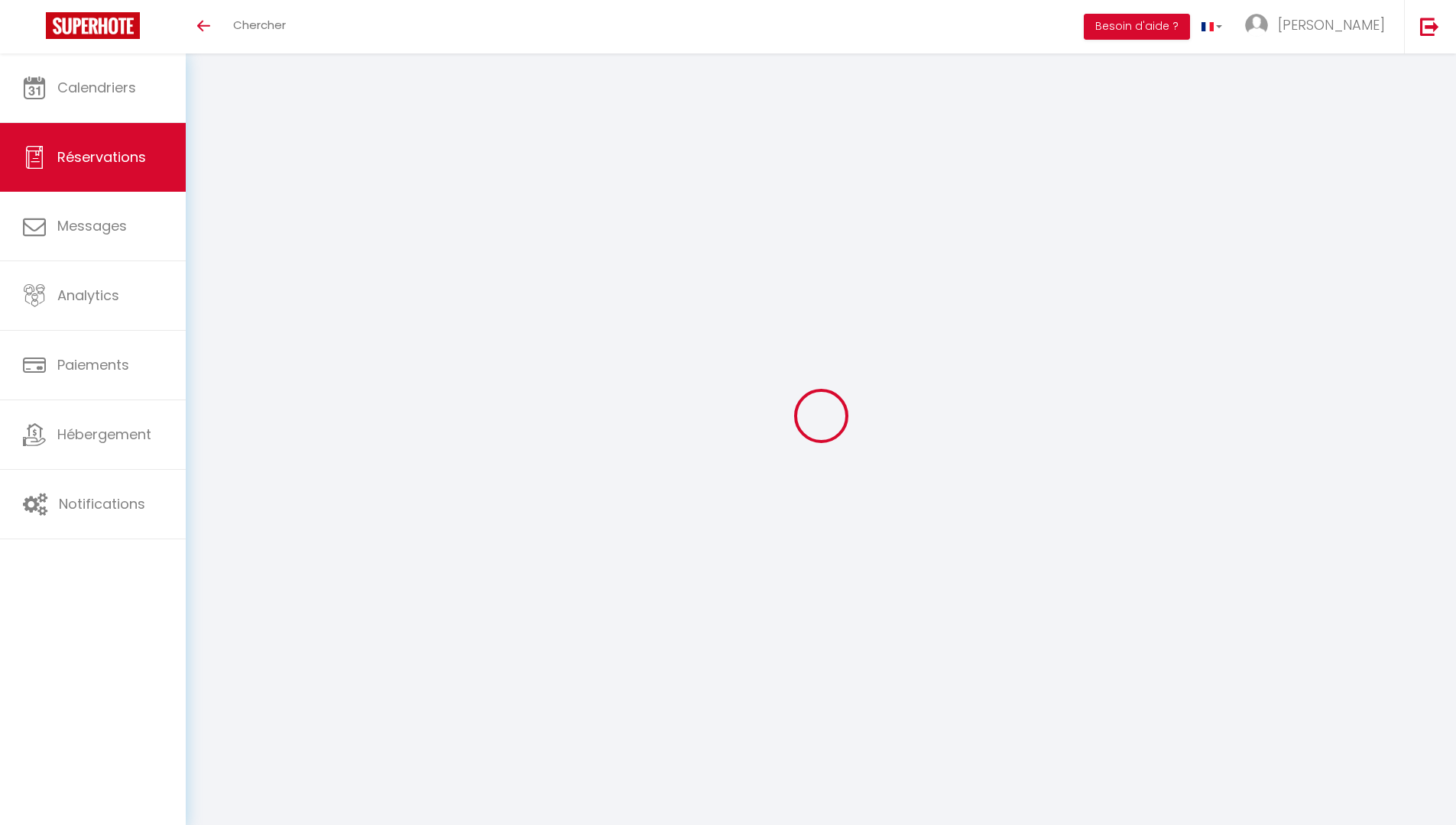
select select
type input "4"
select select "12"
select select "15"
type input "255.6"
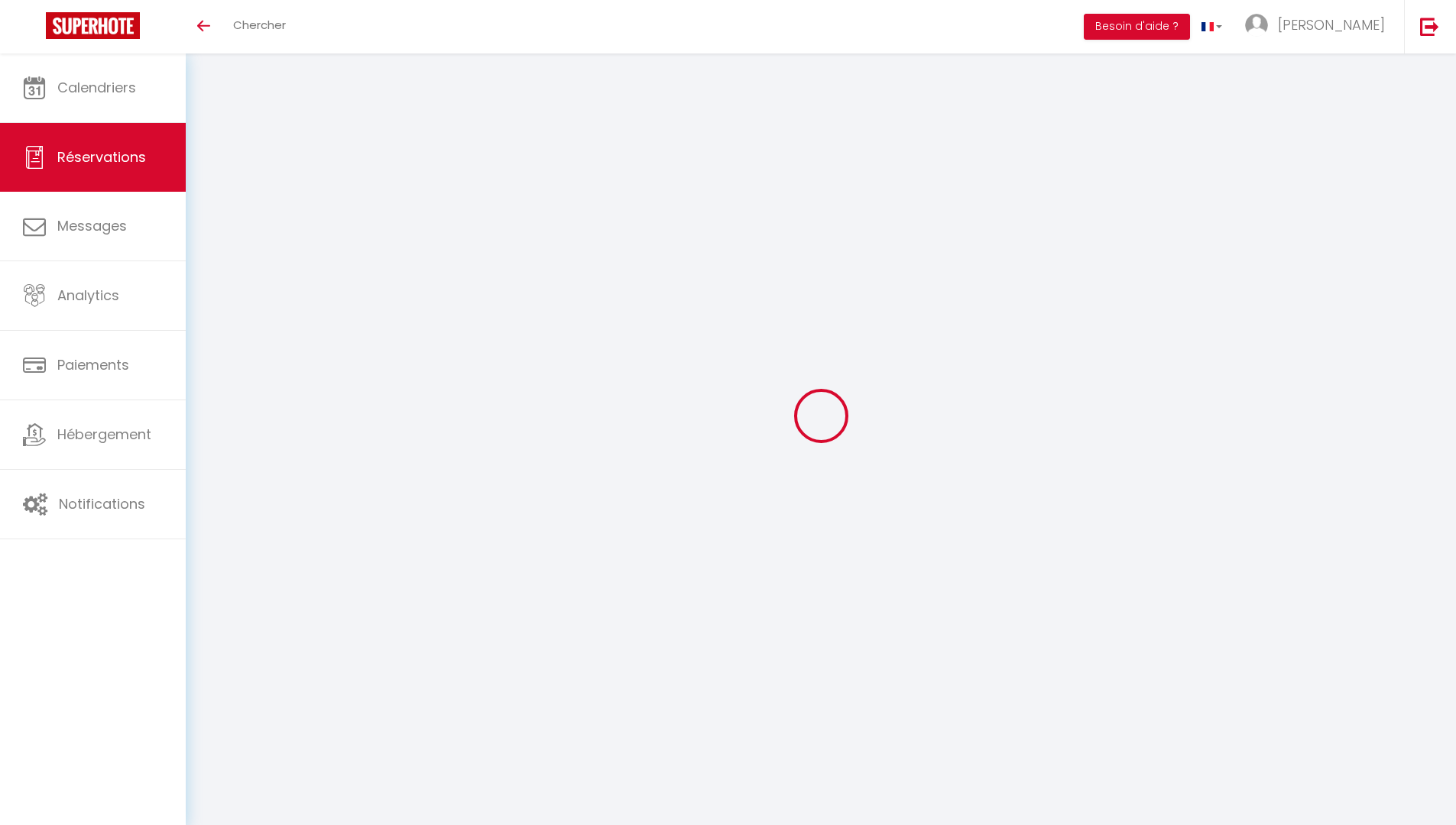
checkbox input "false"
select select "2"
type input "0"
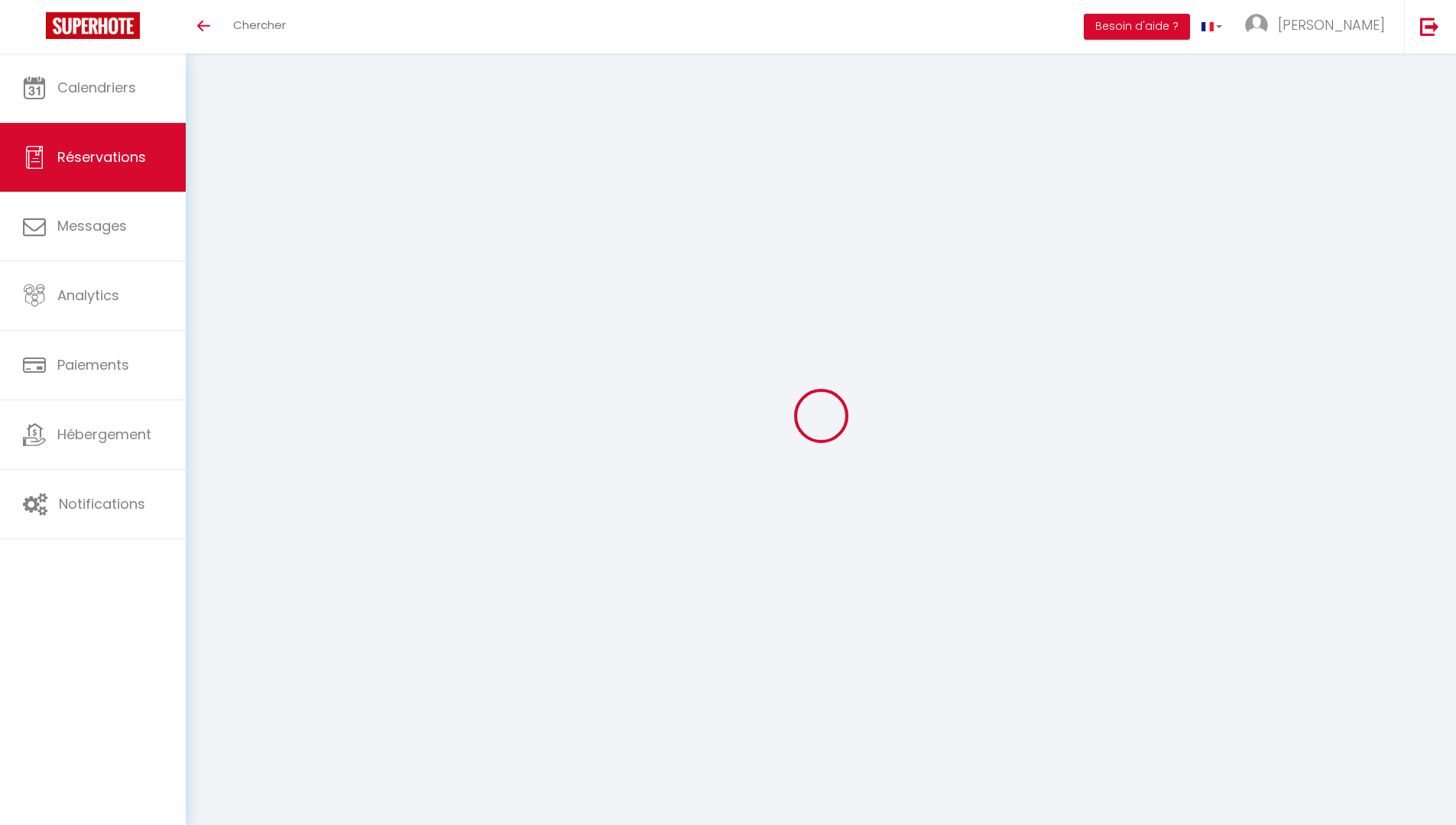
select select
checkbox input "false"
select select
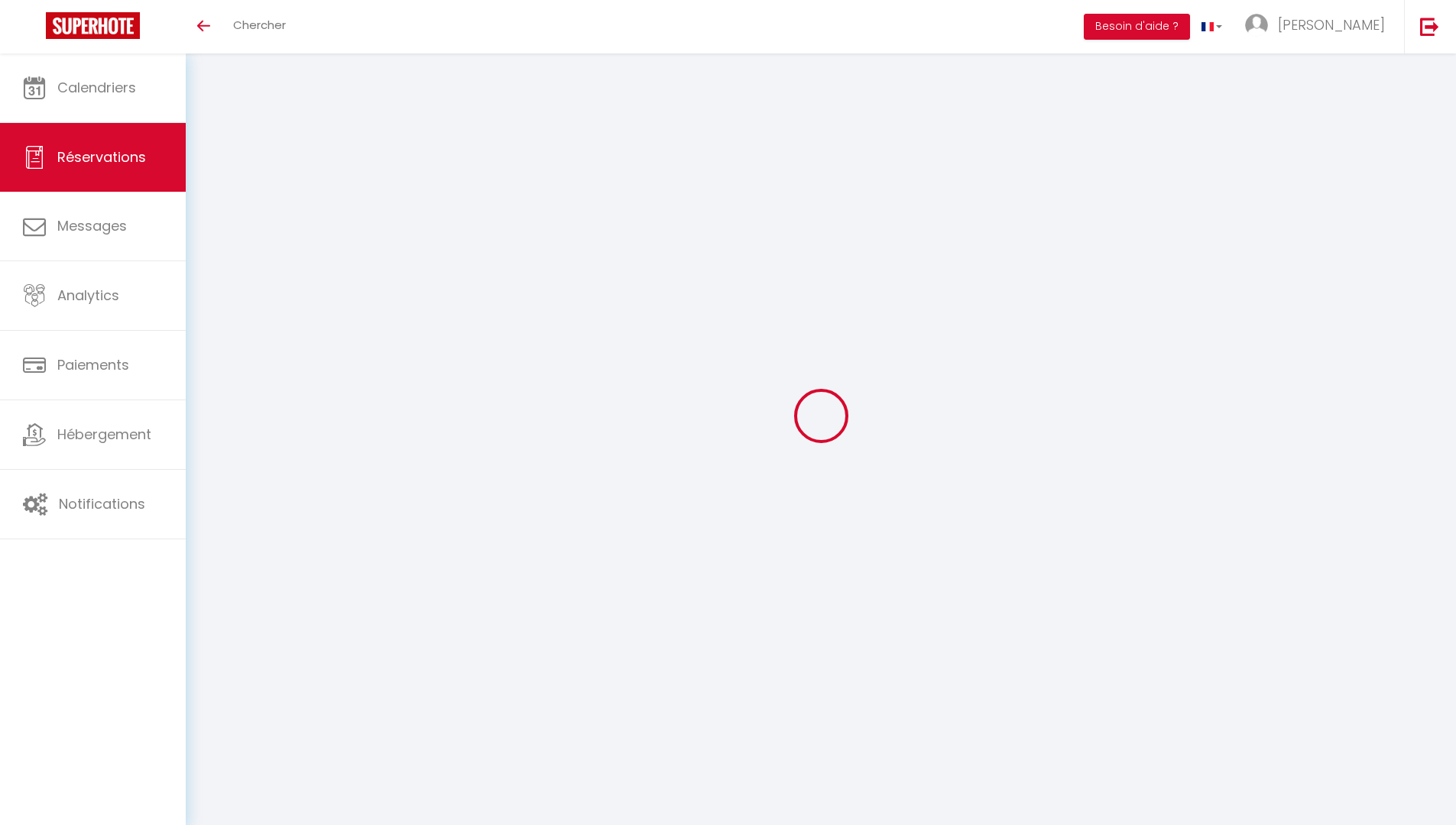
checkbox input "false"
select select
checkbox input "false"
select select
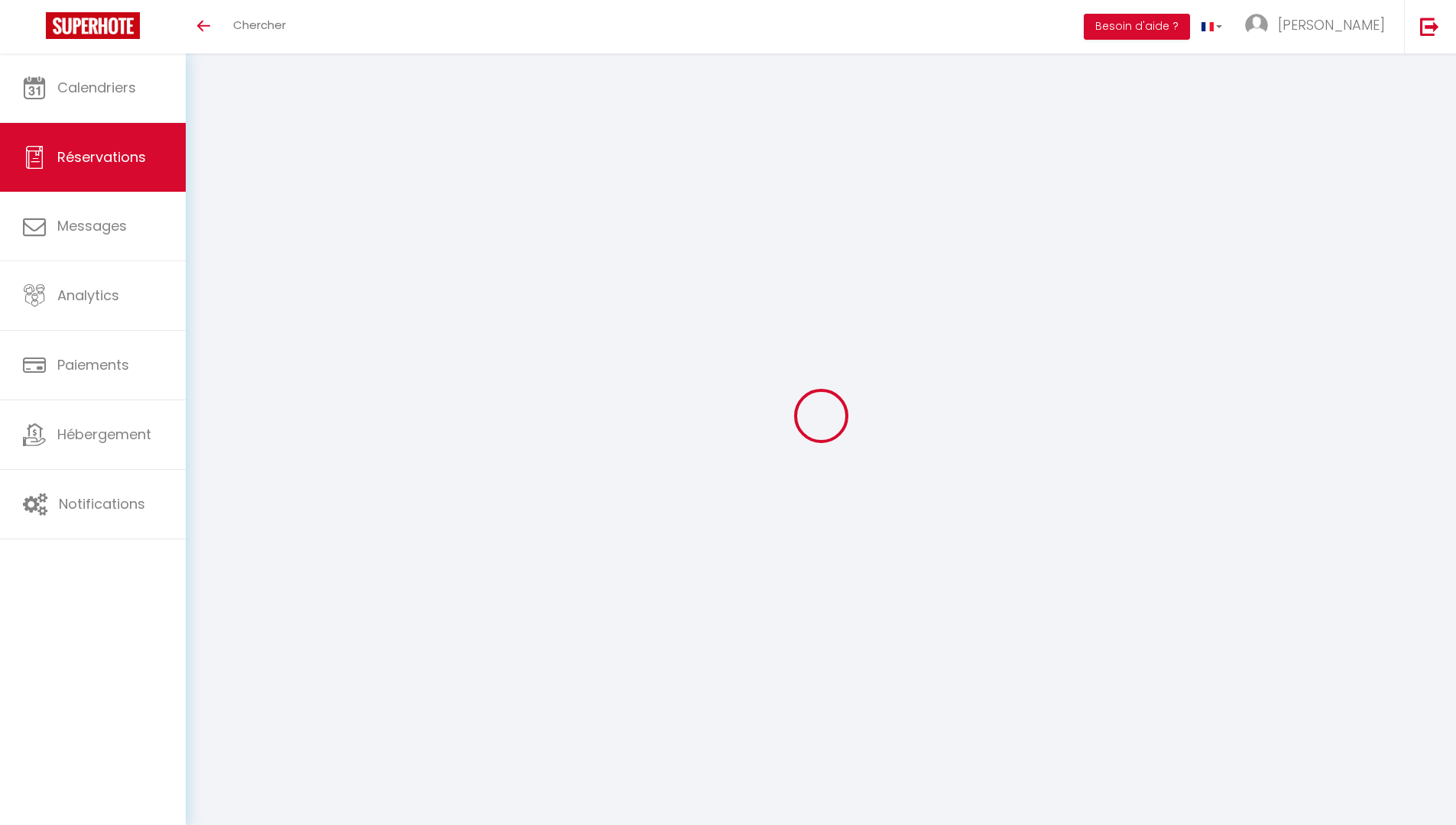
select select
checkbox input "false"
type textarea "** THIS RESERVATION HAS BEEN PRE-PAID ** Reservation has a cancellation grace p…"
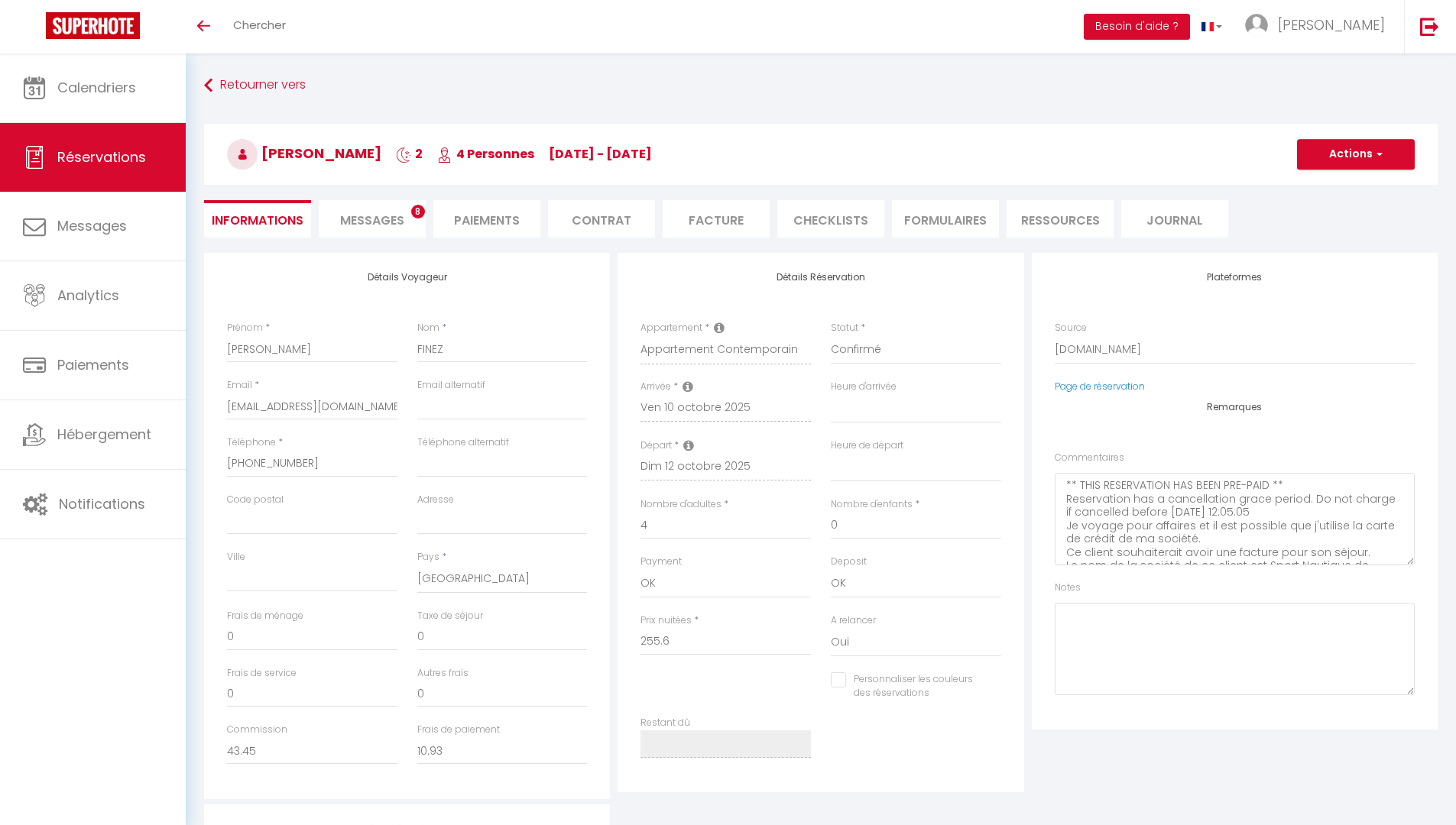
type input "11.62"
select select
checkbox input "false"
select select
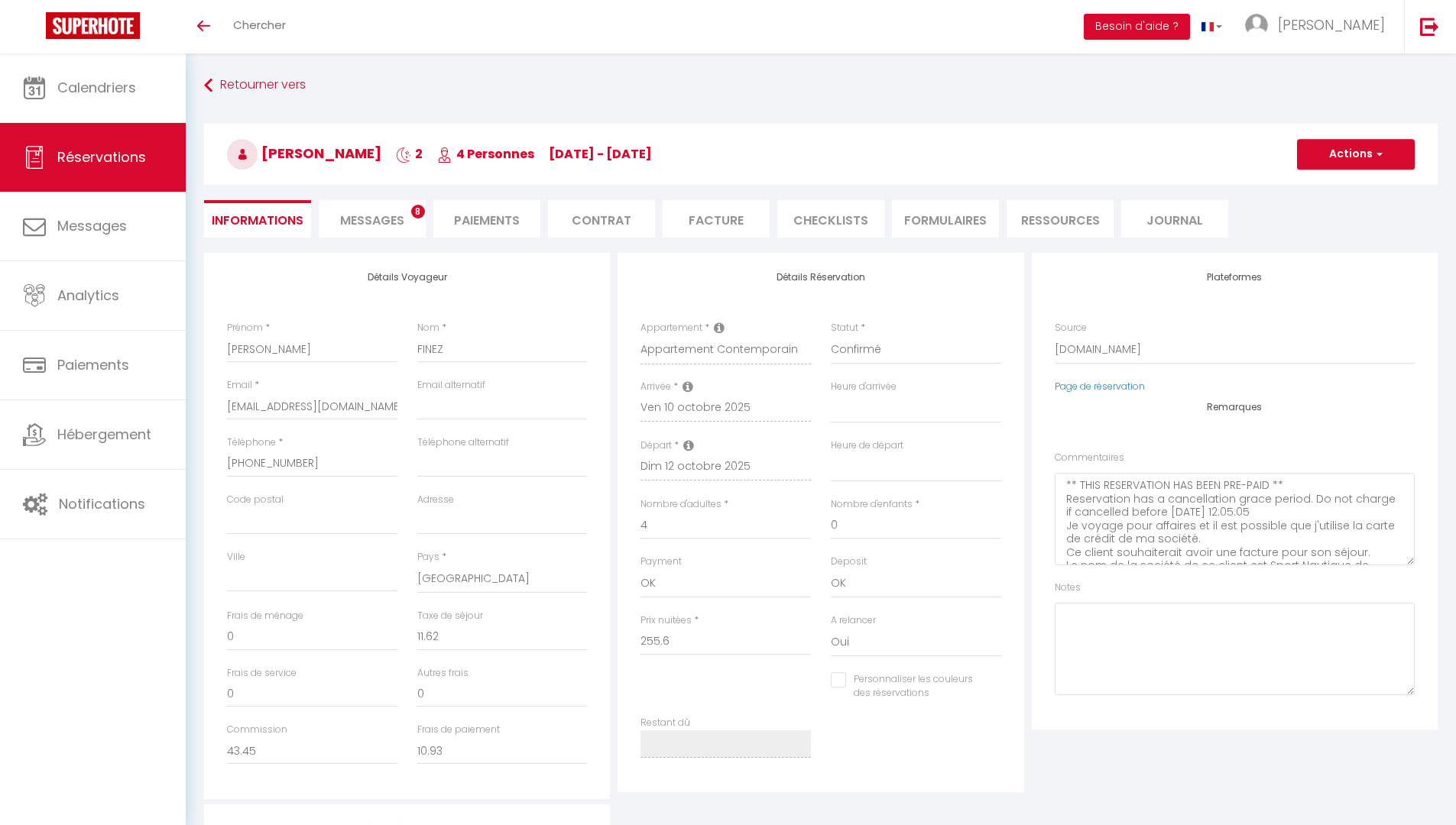
select select
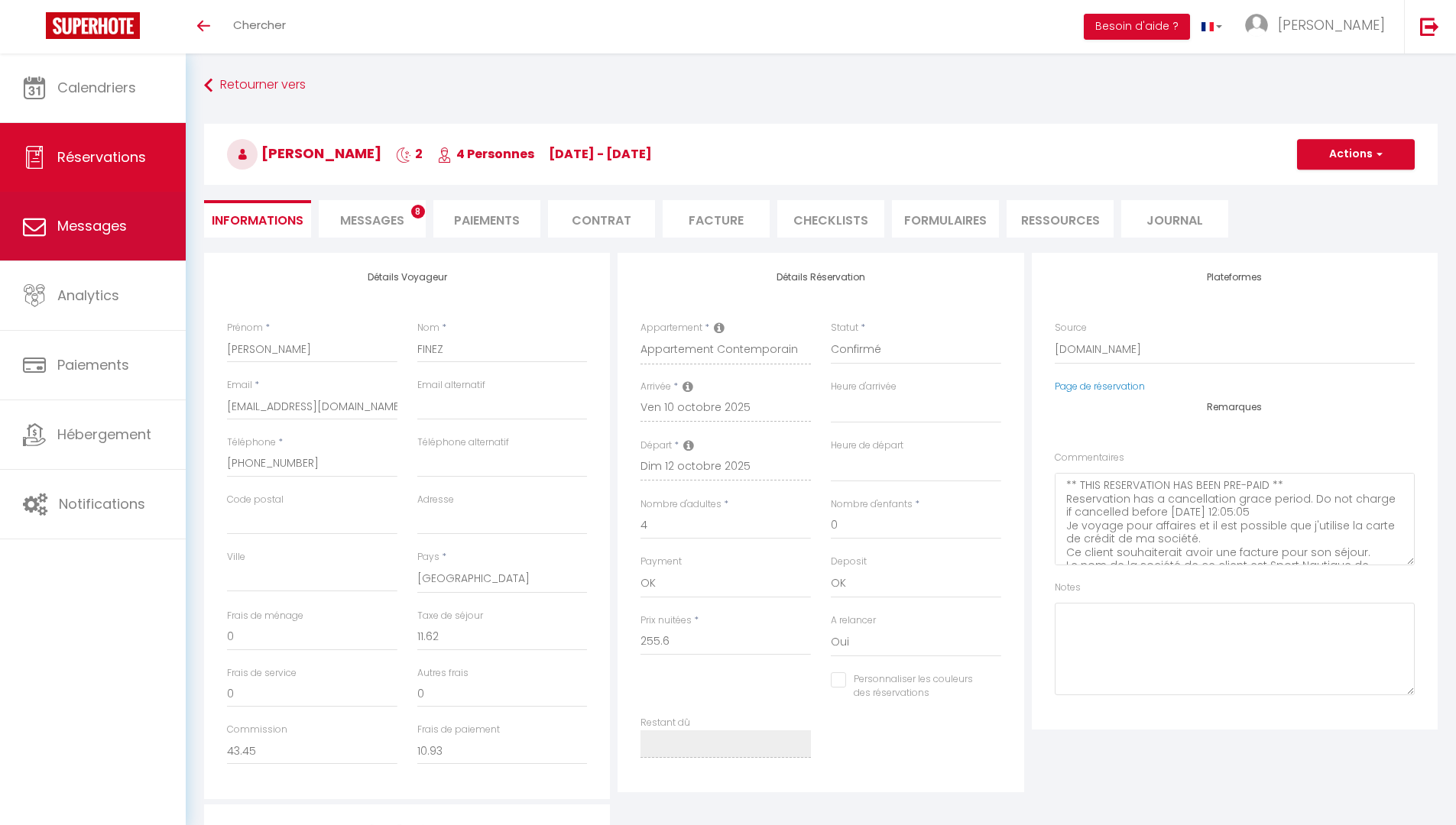
click at [79, 230] on span "Messages" at bounding box center [92, 226] width 70 height 19
select select "message"
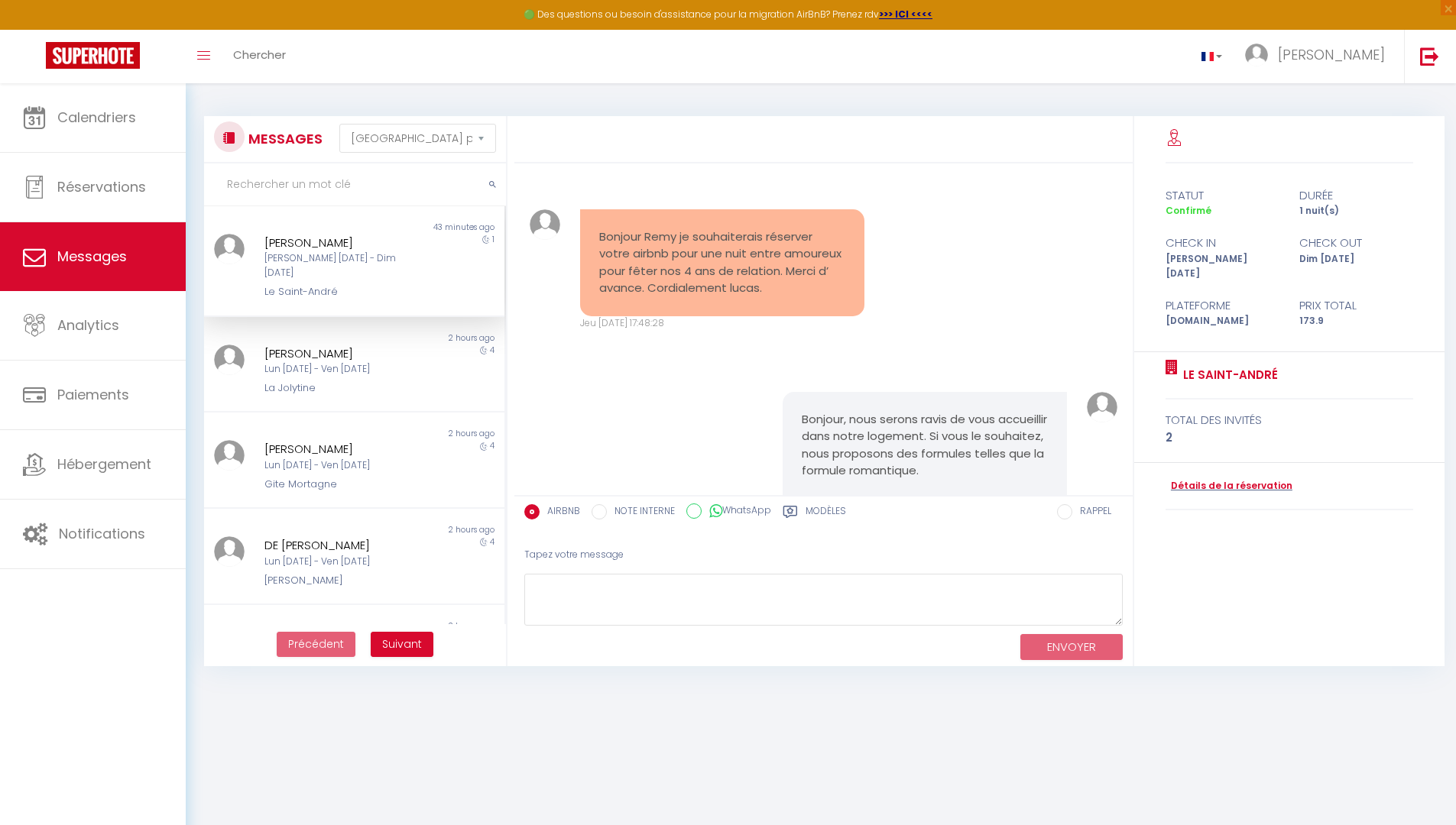
scroll to position [3272, 0]
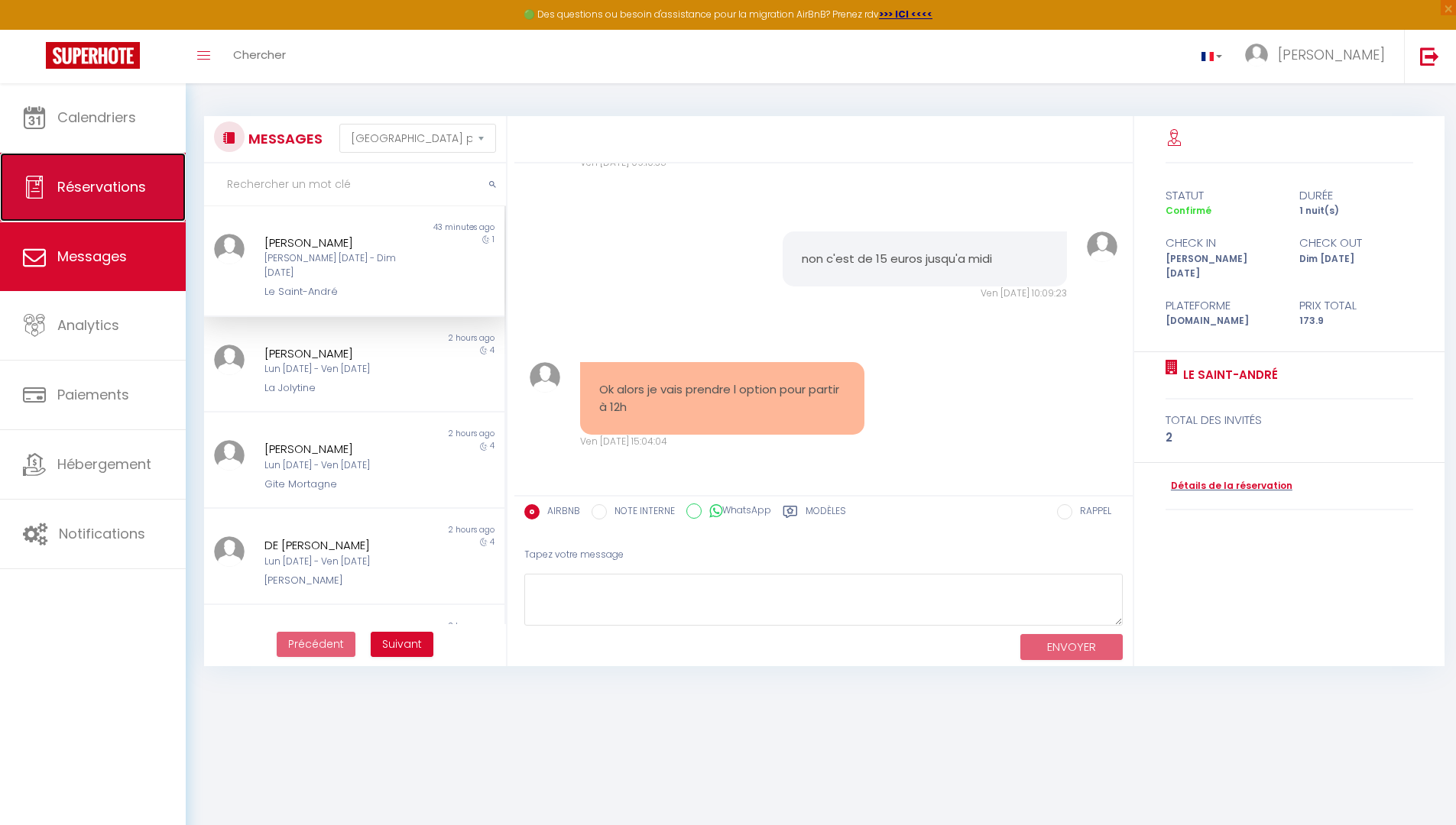
click at [95, 202] on link "Réservations" at bounding box center [93, 187] width 186 height 69
select select "not_cancelled"
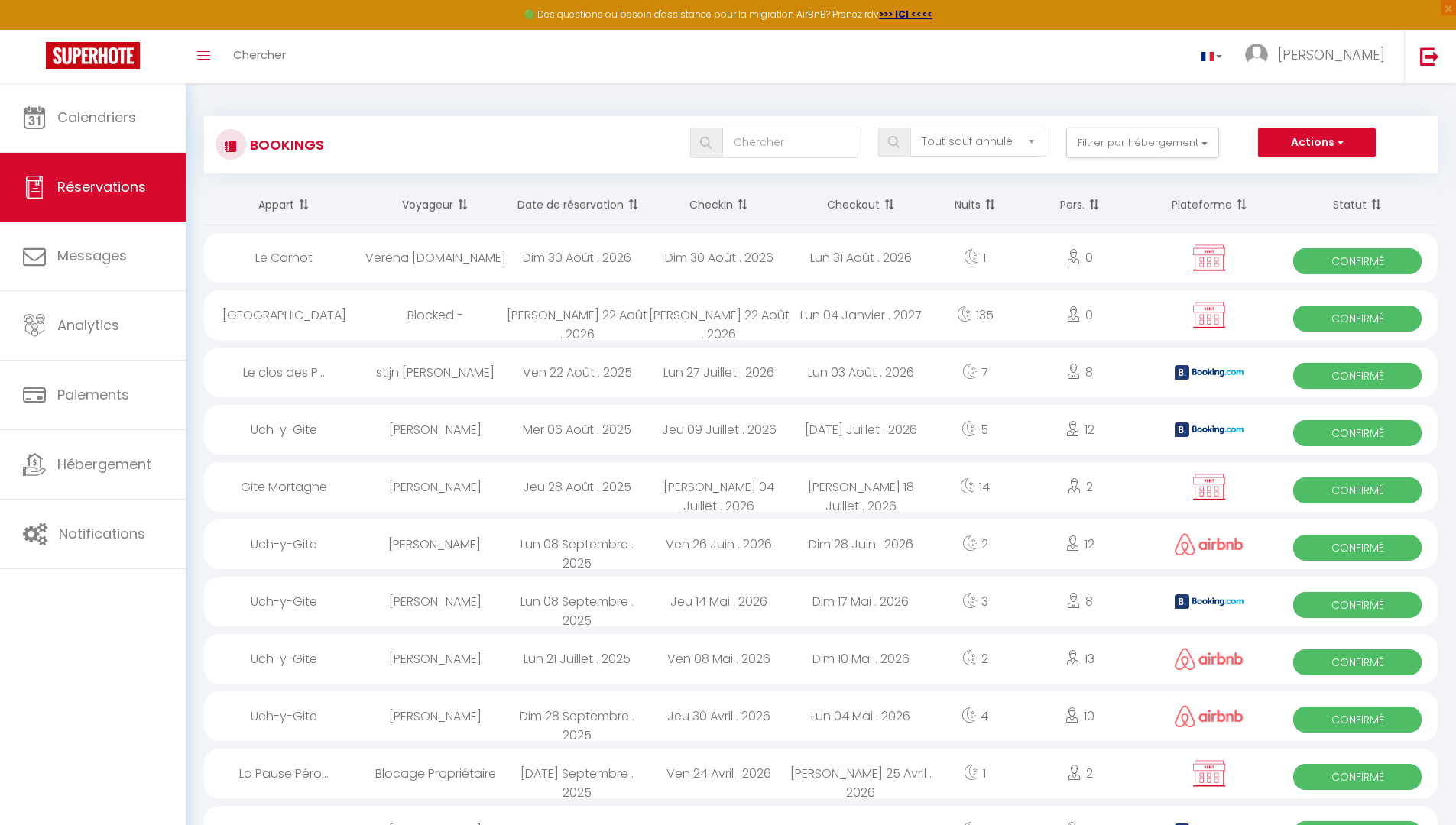
click at [299, 61] on div "Toggle menubar Chercher BUTTON Bruno Paramètres" at bounding box center [778, 56] width 1334 height 53
drag, startPoint x: 306, startPoint y: 64, endPoint x: 294, endPoint y: 60, distance: 12.6
click at [298, 60] on div "Toggle menubar Chercher BUTTON Bruno Paramètres" at bounding box center [778, 56] width 1334 height 53
click at [275, 55] on span "Chercher" at bounding box center [259, 54] width 53 height 16
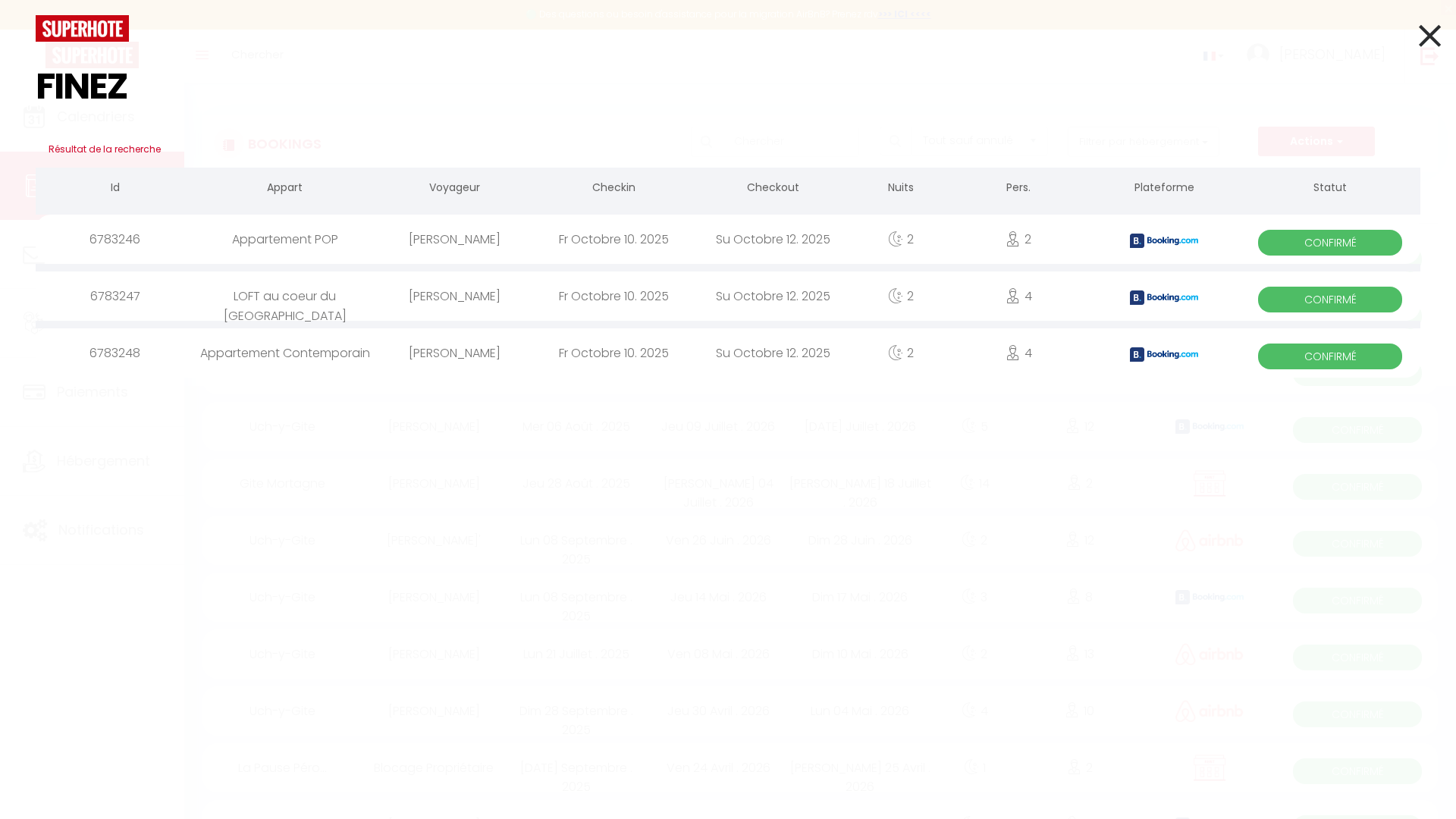
type input "FINEZ"
click at [426, 239] on div "[PERSON_NAME]" at bounding box center [454, 239] width 159 height 49
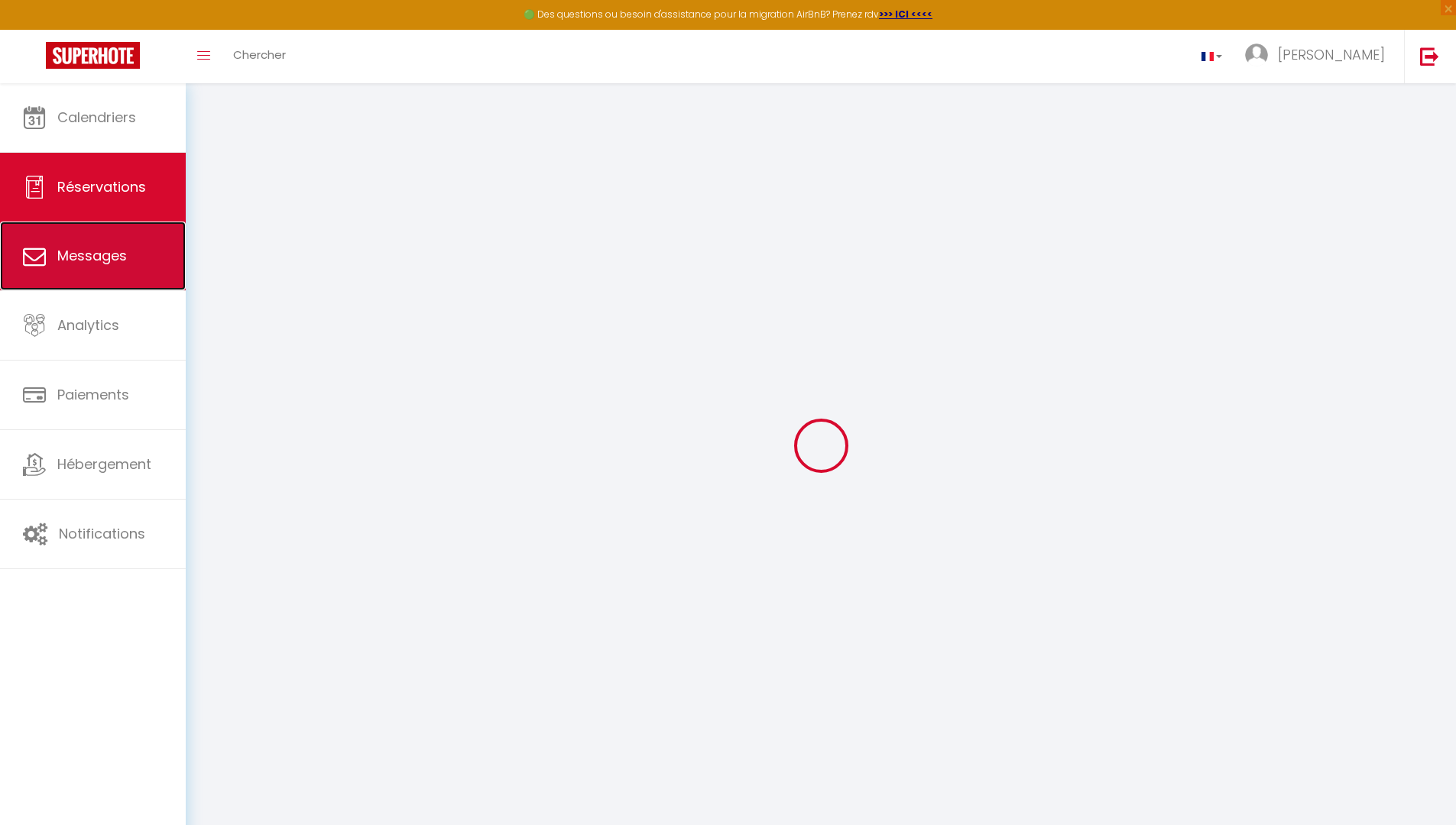
click at [139, 272] on link "Messages" at bounding box center [93, 255] width 186 height 69
select select "message"
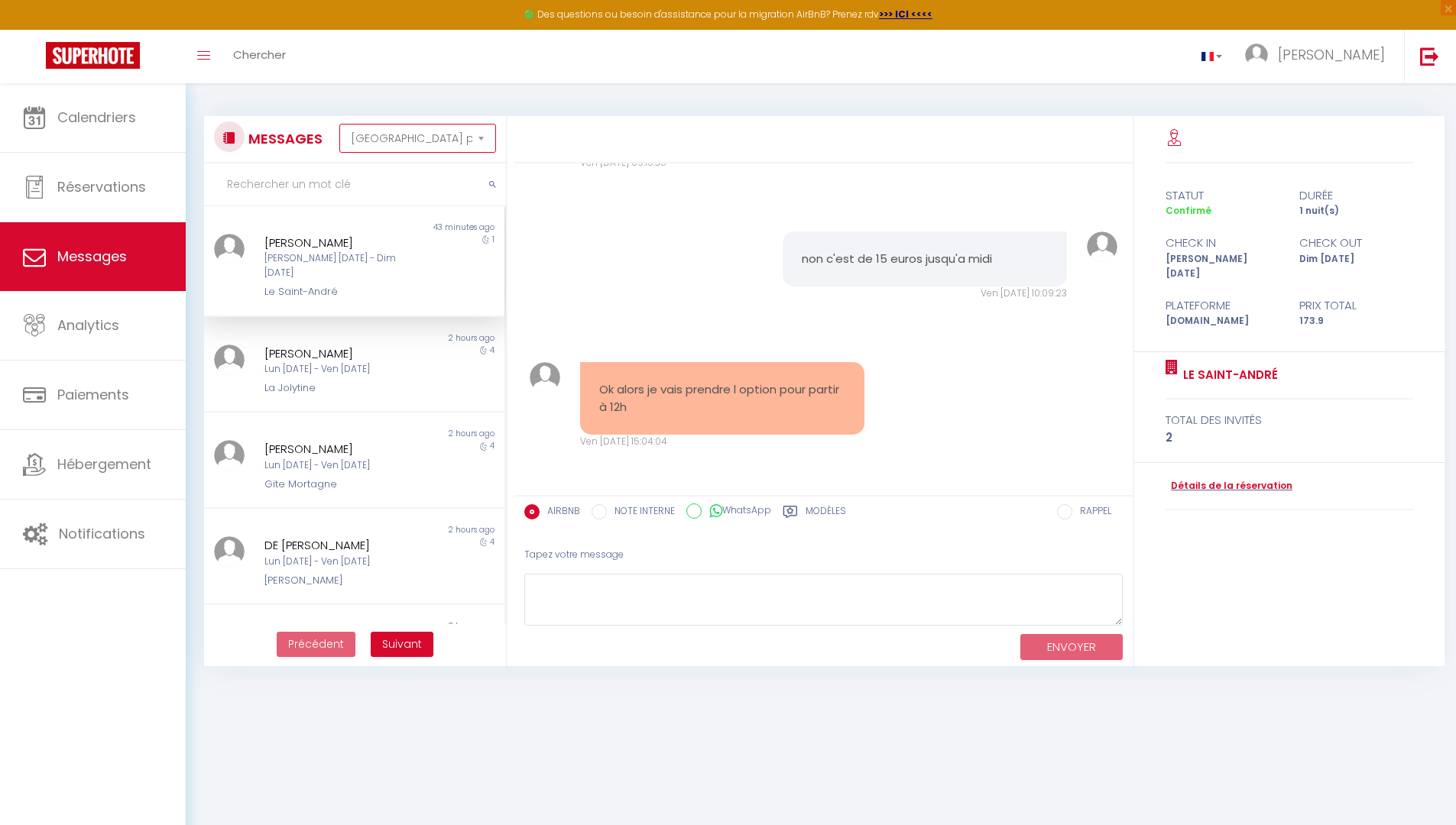
click at [371, 141] on select "[GEOGRAPHIC_DATA] par date de réservation Trier par date de message" at bounding box center [418, 138] width 157 height 29
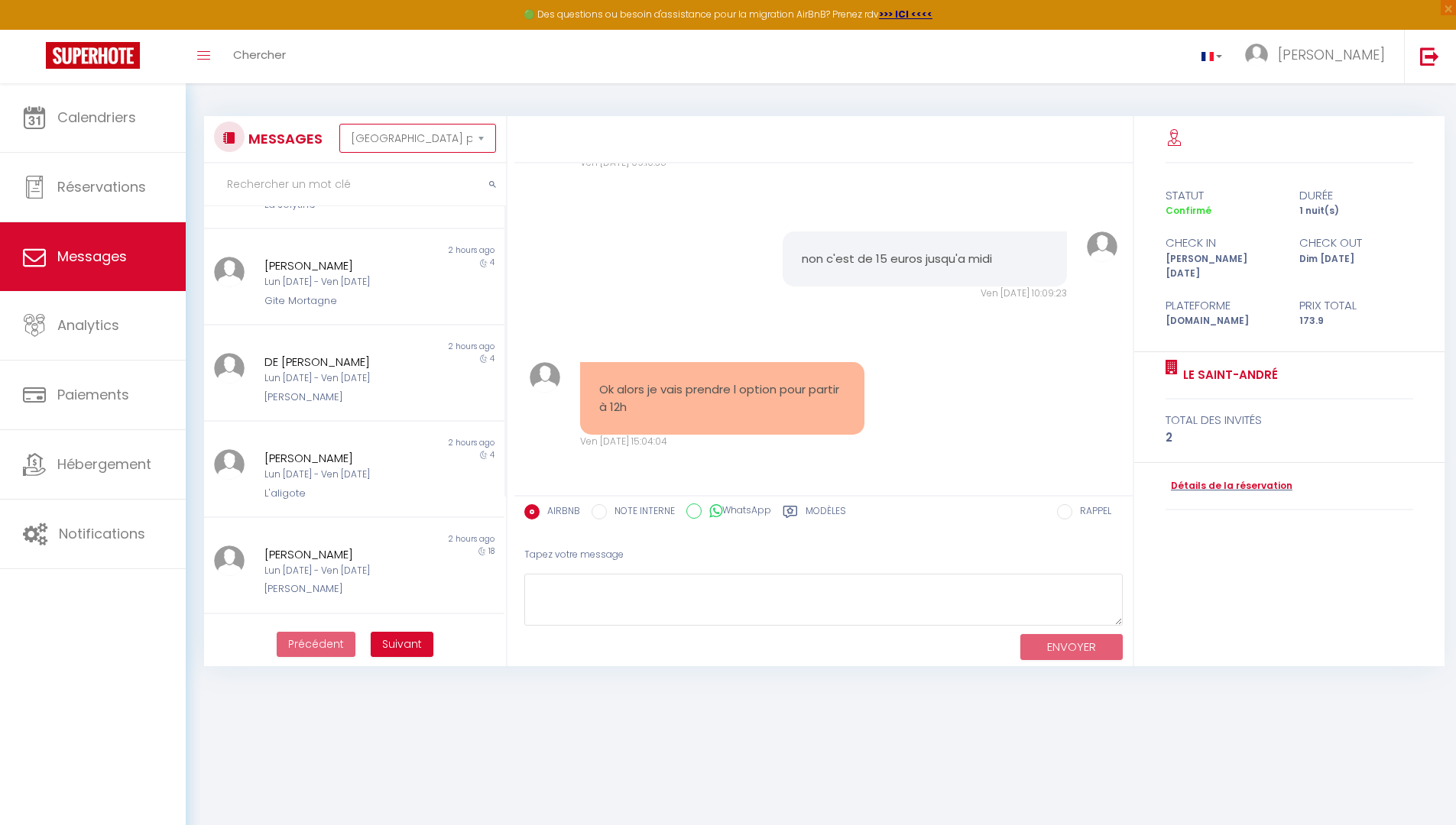
scroll to position [3272, 0]
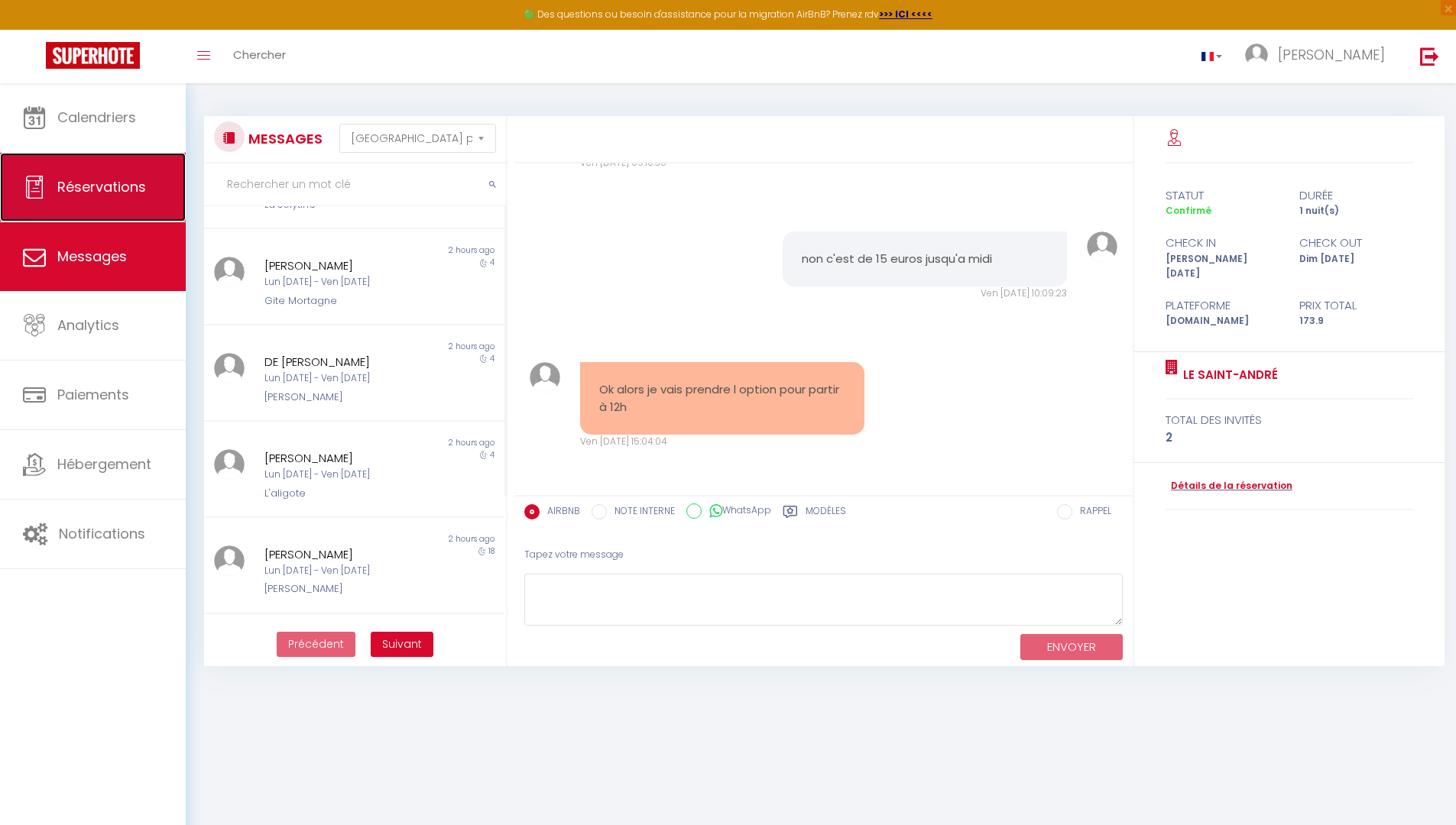
click at [135, 187] on span "Réservations" at bounding box center [101, 186] width 89 height 19
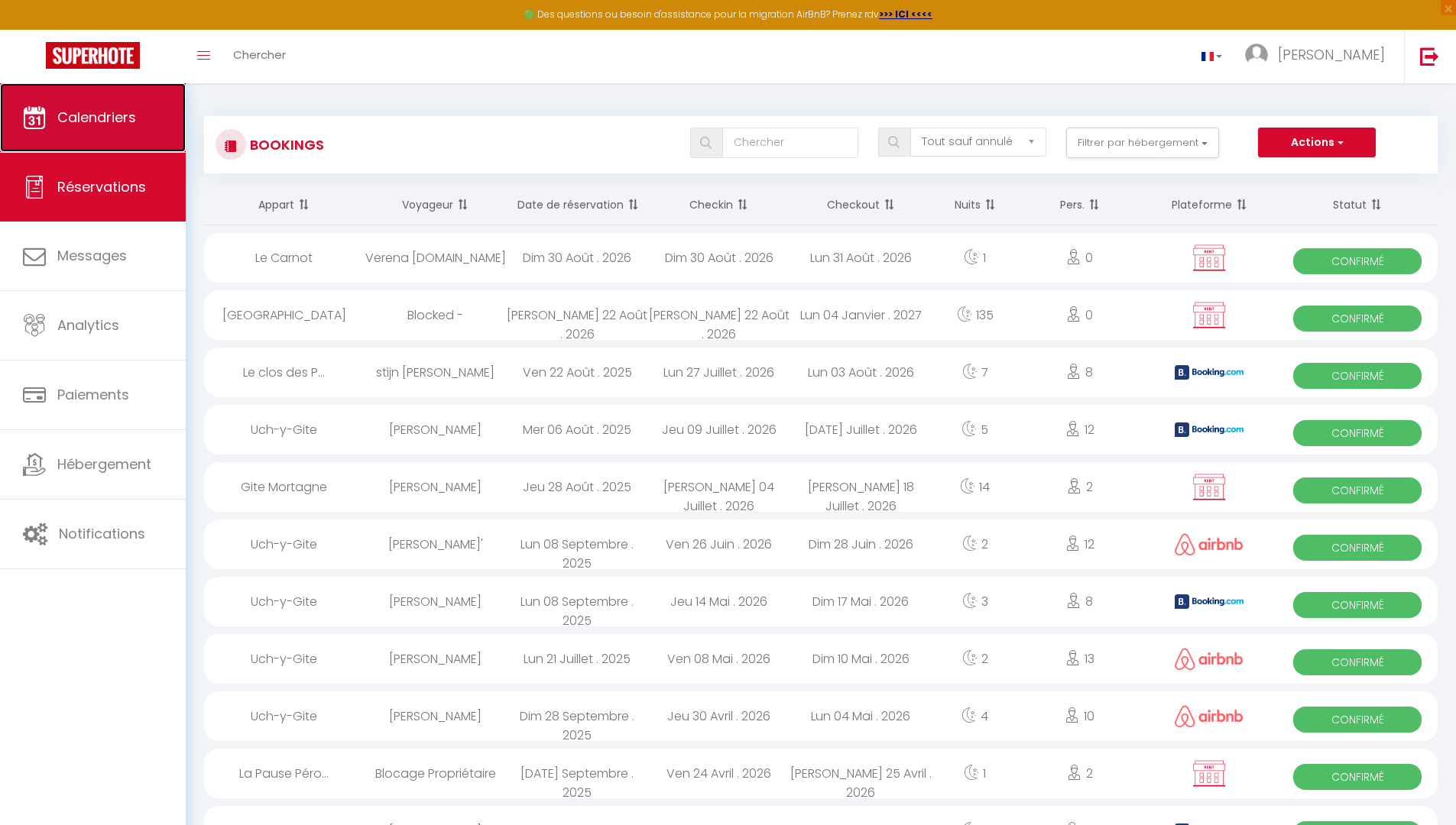
click at [85, 100] on link "Calendriers" at bounding box center [93, 118] width 186 height 69
